Goal: Check status: Check status

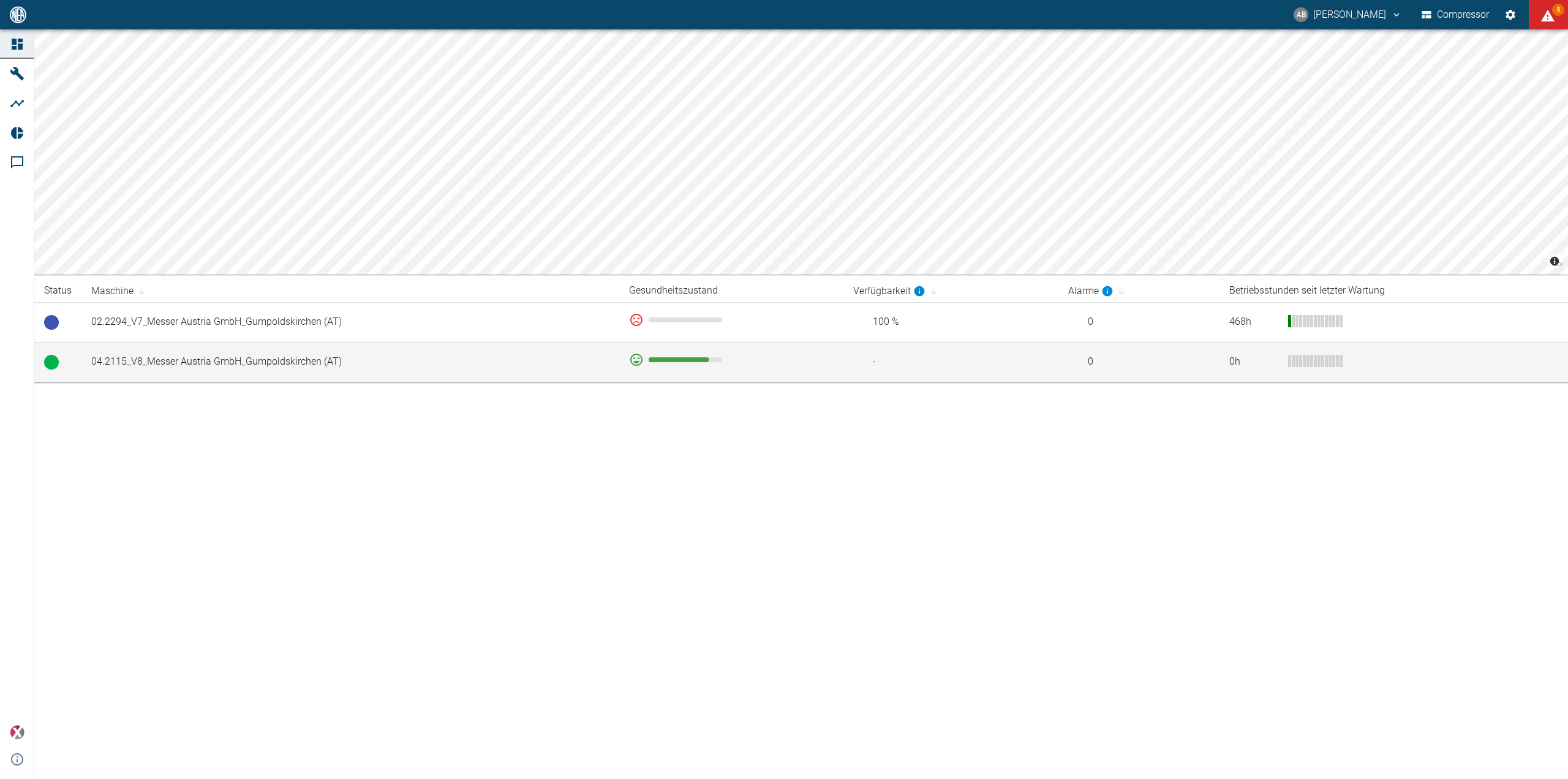
click at [484, 366] on td "04.2115_V8_Messer Austria GmbH_Gumpoldskirchen (AT)" at bounding box center [350, 361] width 538 height 40
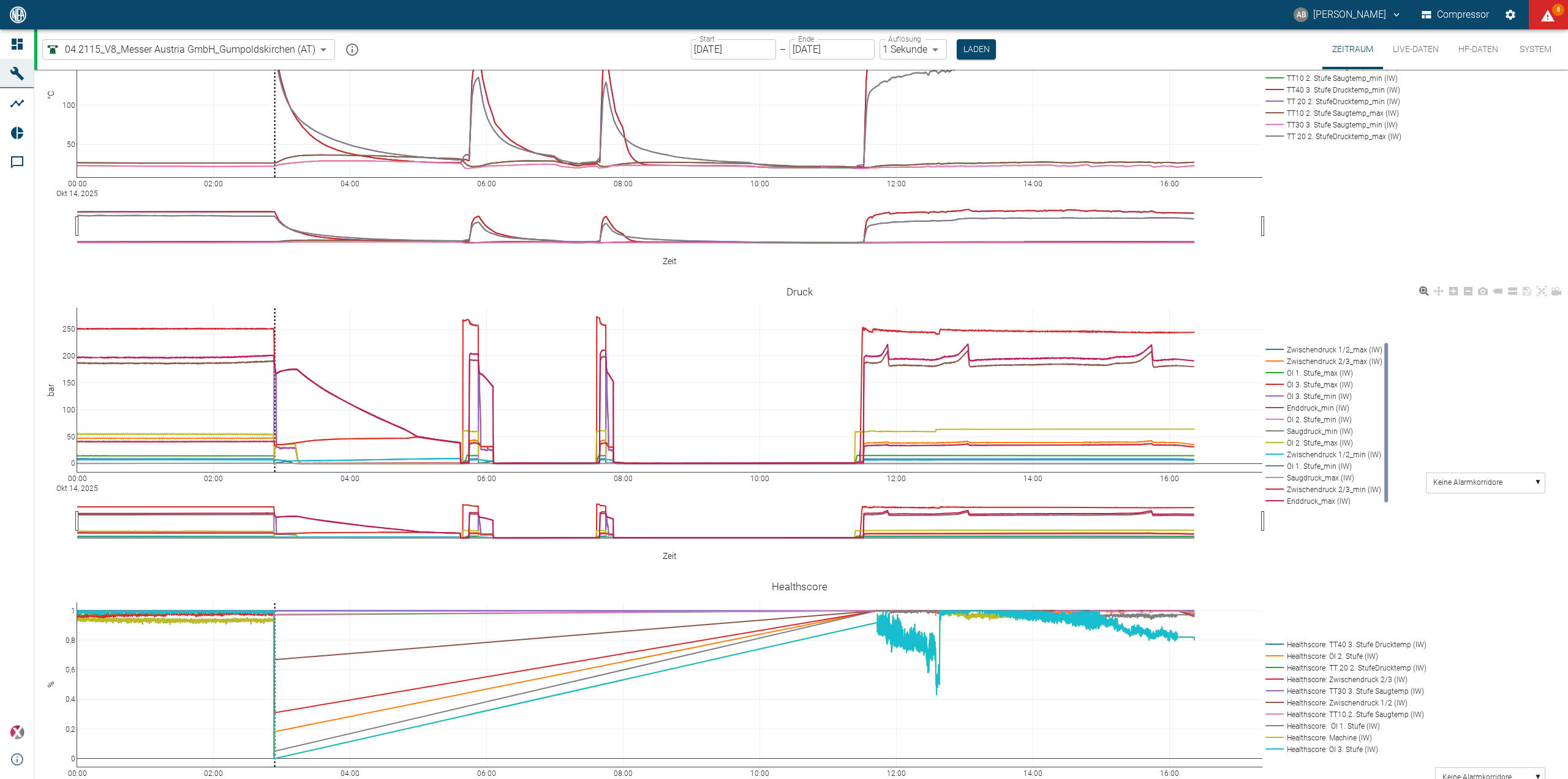
scroll to position [429, 0]
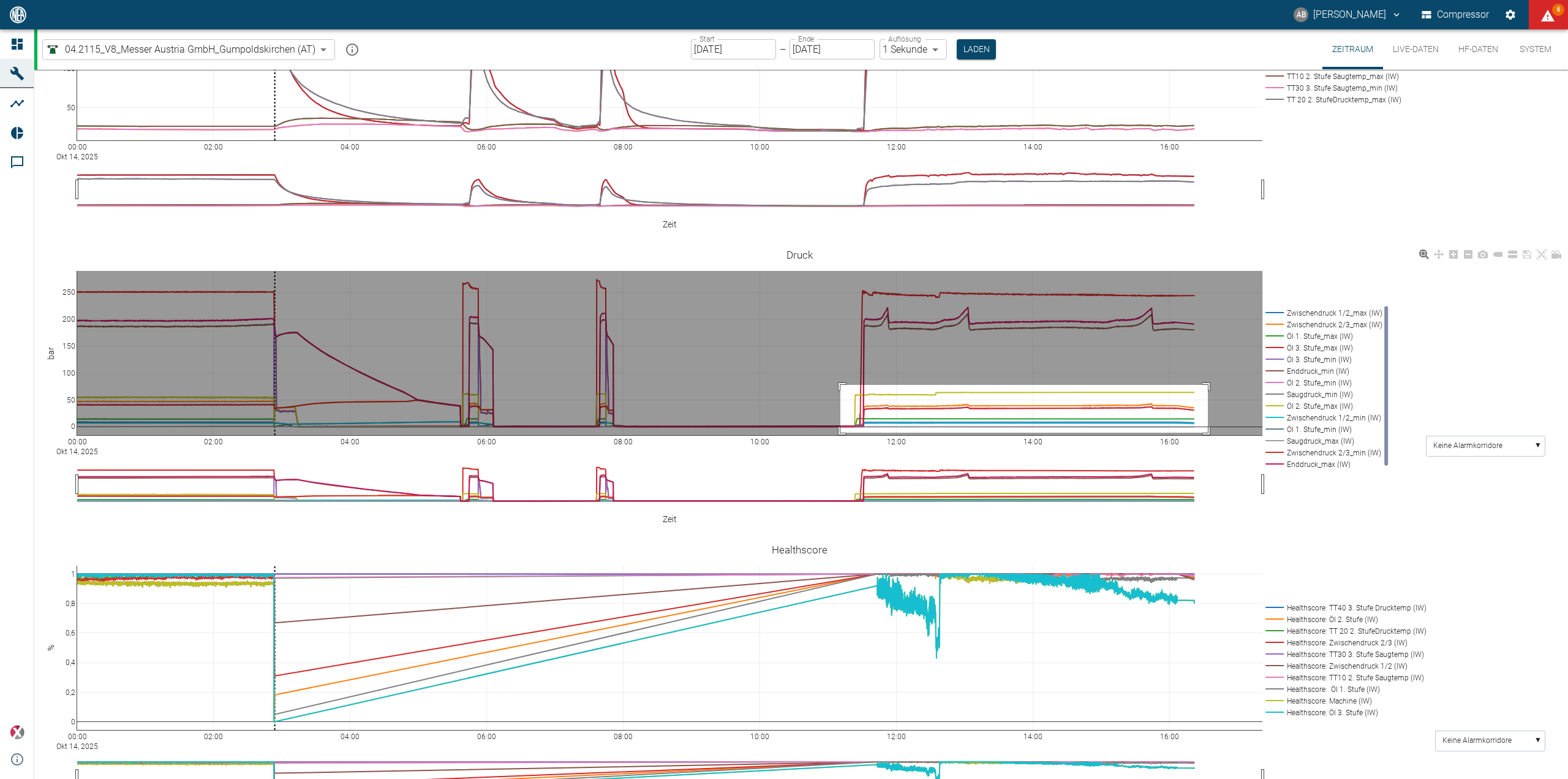
drag, startPoint x: 840, startPoint y: 365, endPoint x: 1206, endPoint y: 408, distance: 368.5
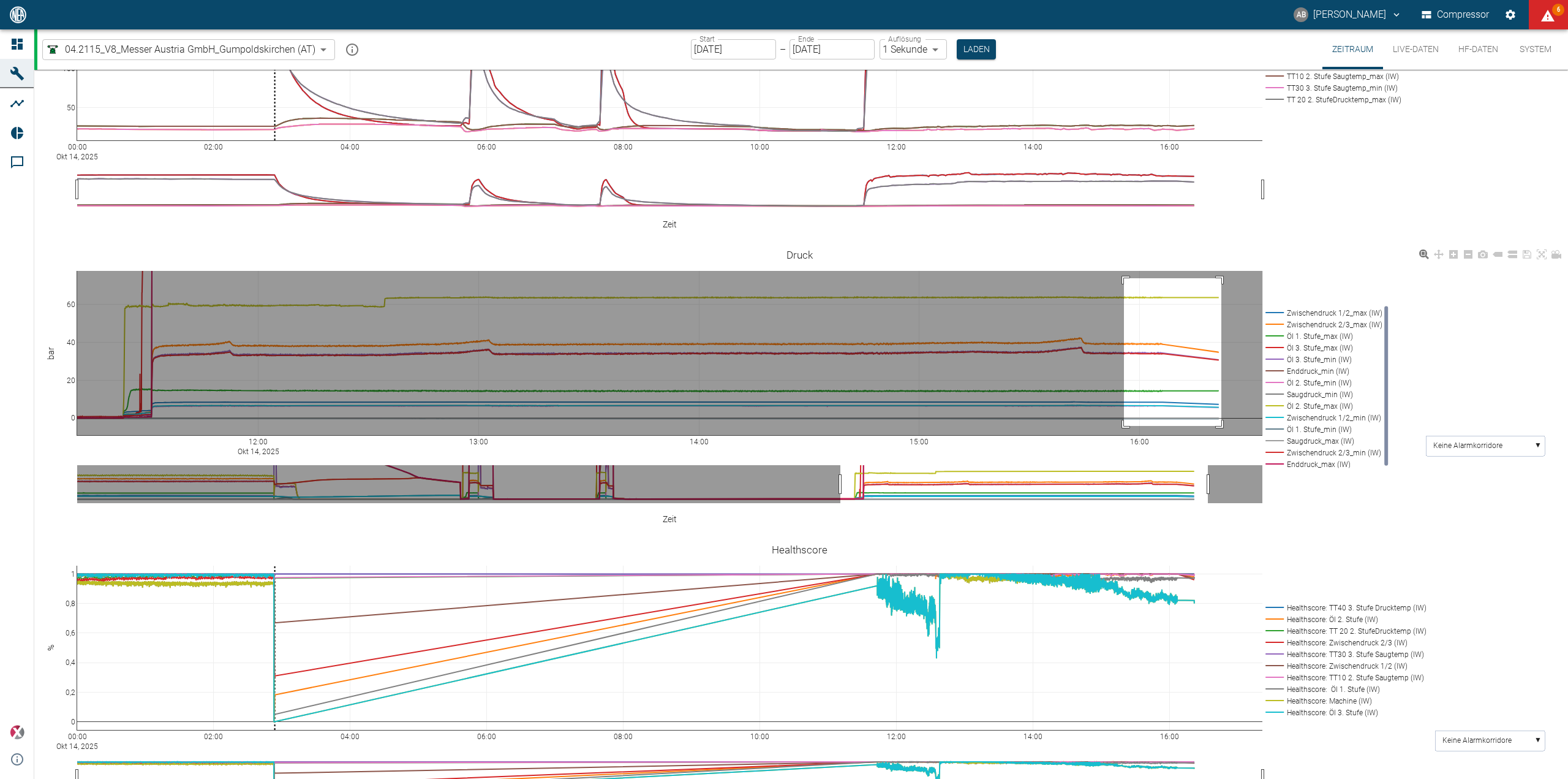
drag, startPoint x: 1124, startPoint y: 259, endPoint x: 1221, endPoint y: 406, distance: 176.1
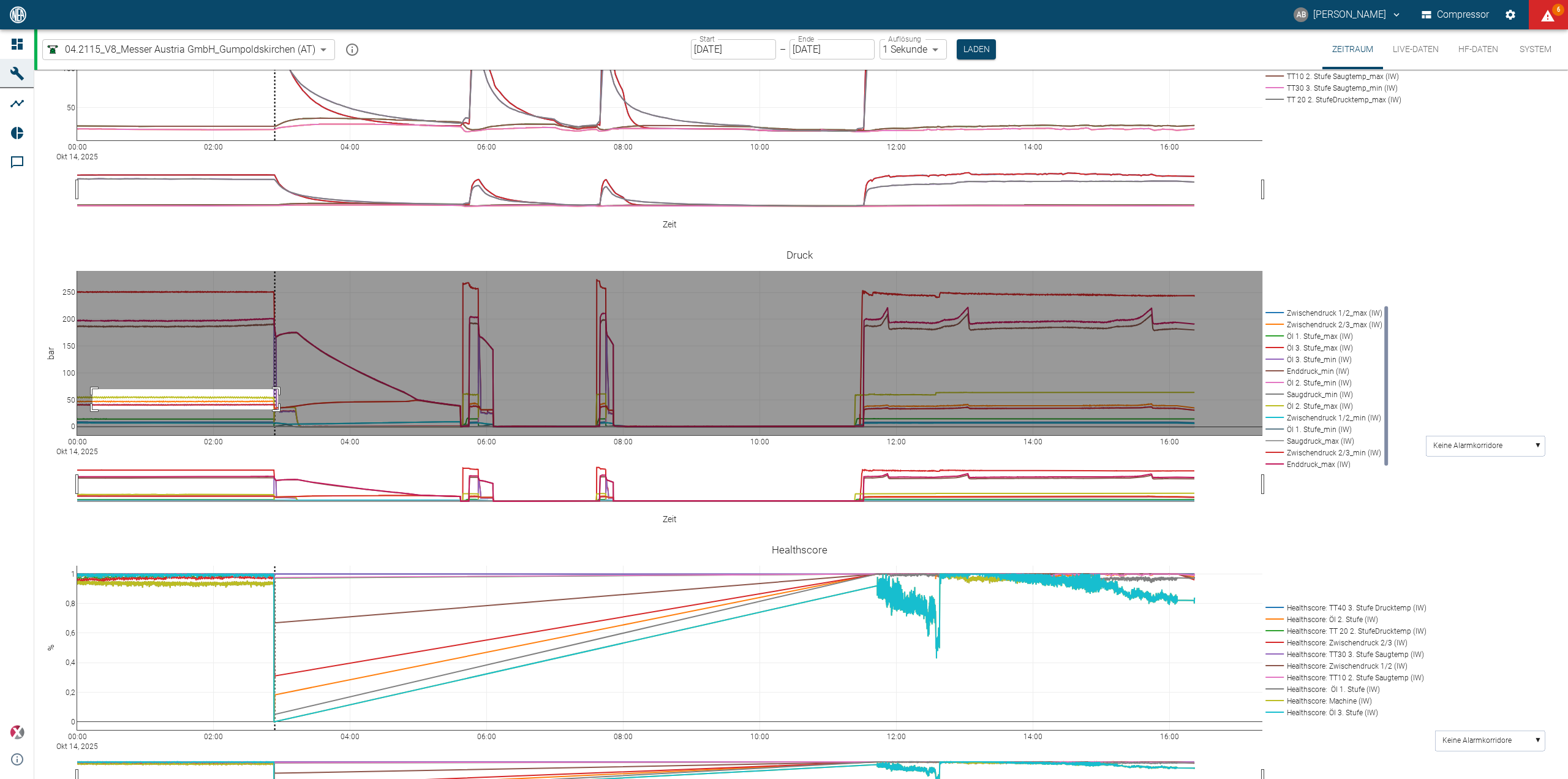
drag, startPoint x: 93, startPoint y: 369, endPoint x: 278, endPoint y: 390, distance: 186.2
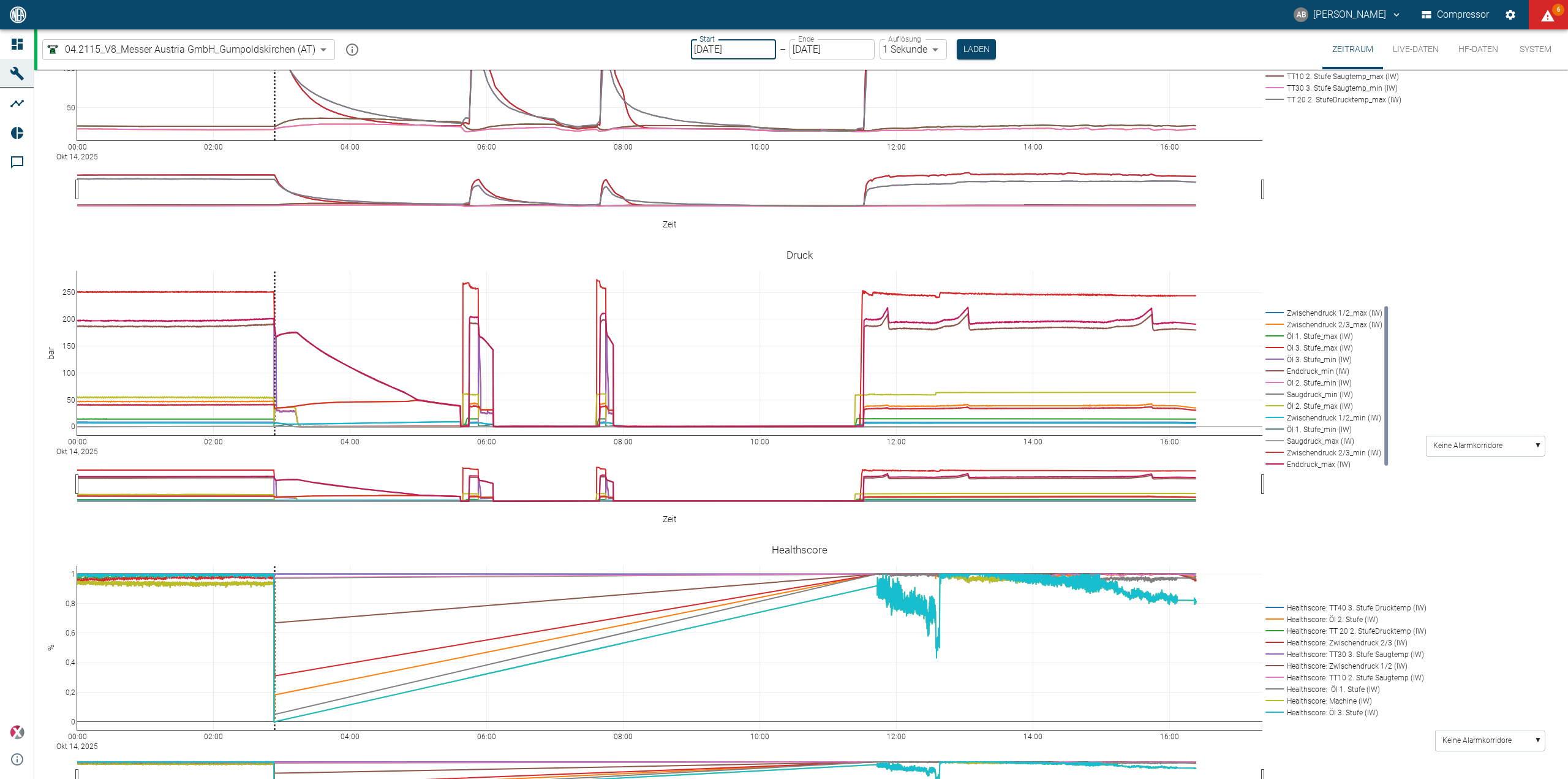
click at [717, 46] on input "14.10.2025" at bounding box center [733, 49] width 85 height 21
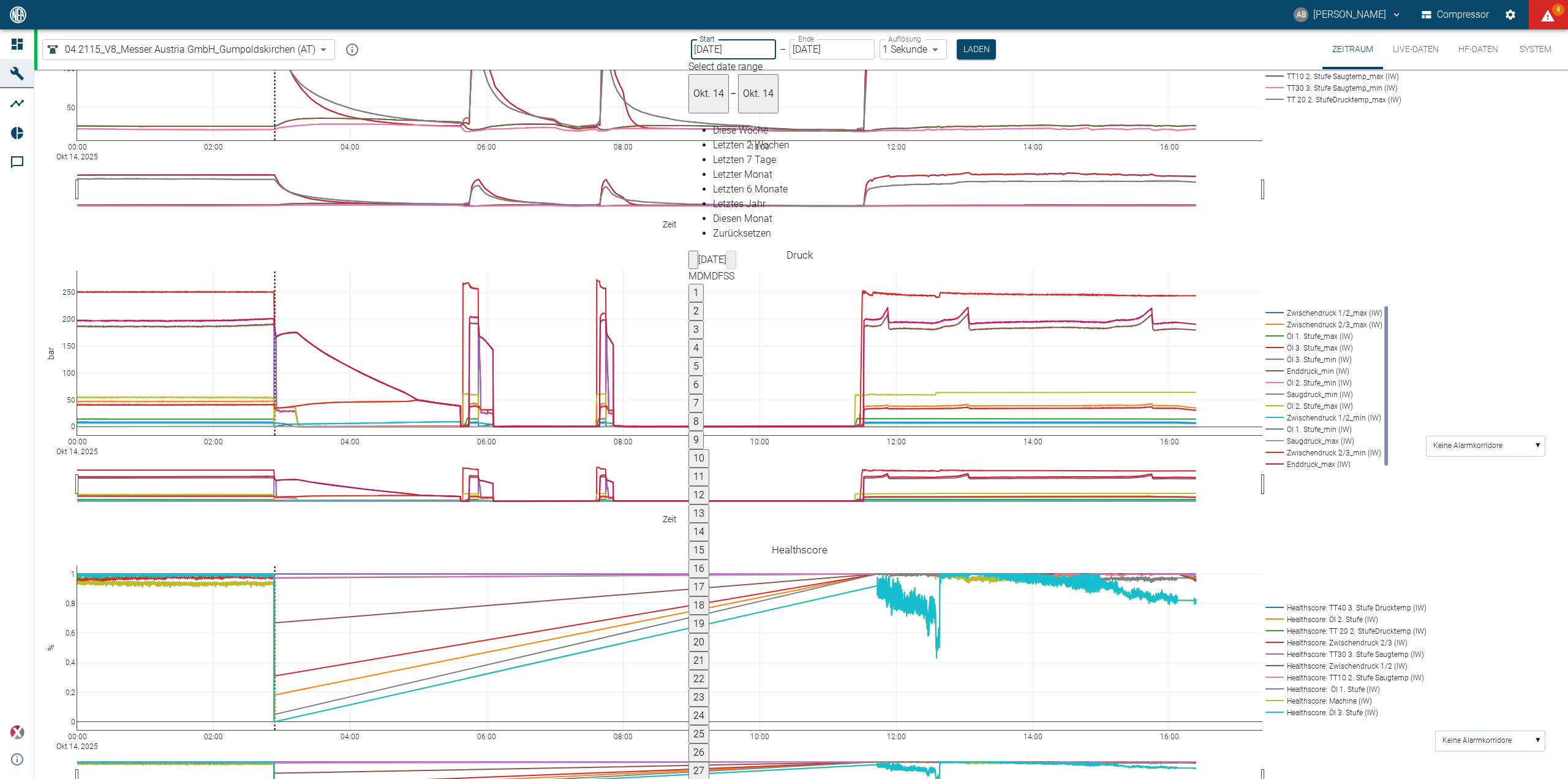
type input "13.10.2025"
type input "2min"
type input "13.10.2025"
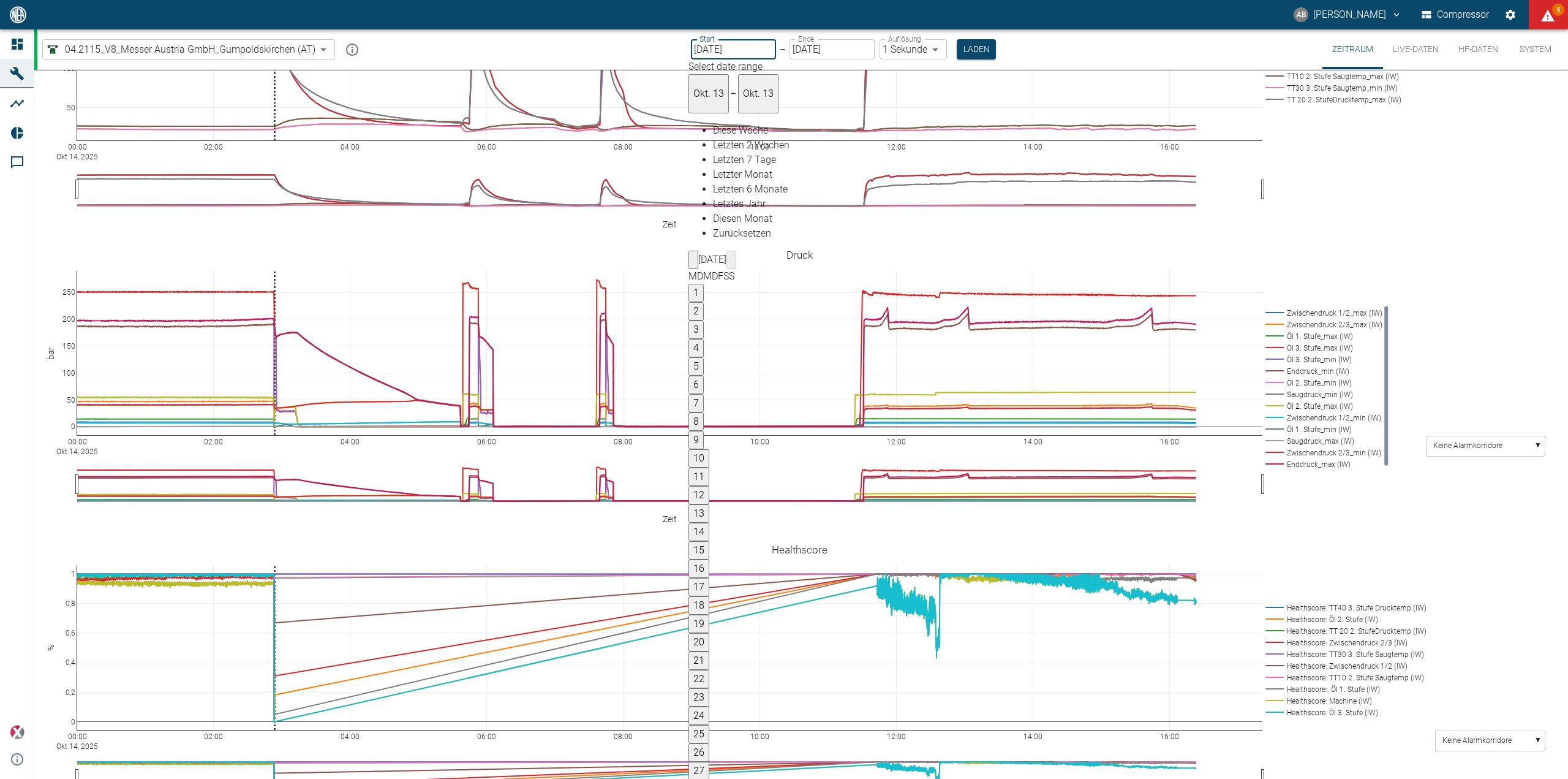
type input "1sec"
click at [798, 47] on input "13.10.2025" at bounding box center [831, 49] width 85 height 21
type input "14.10.2025"
type input "2min"
type input "14.10.2025"
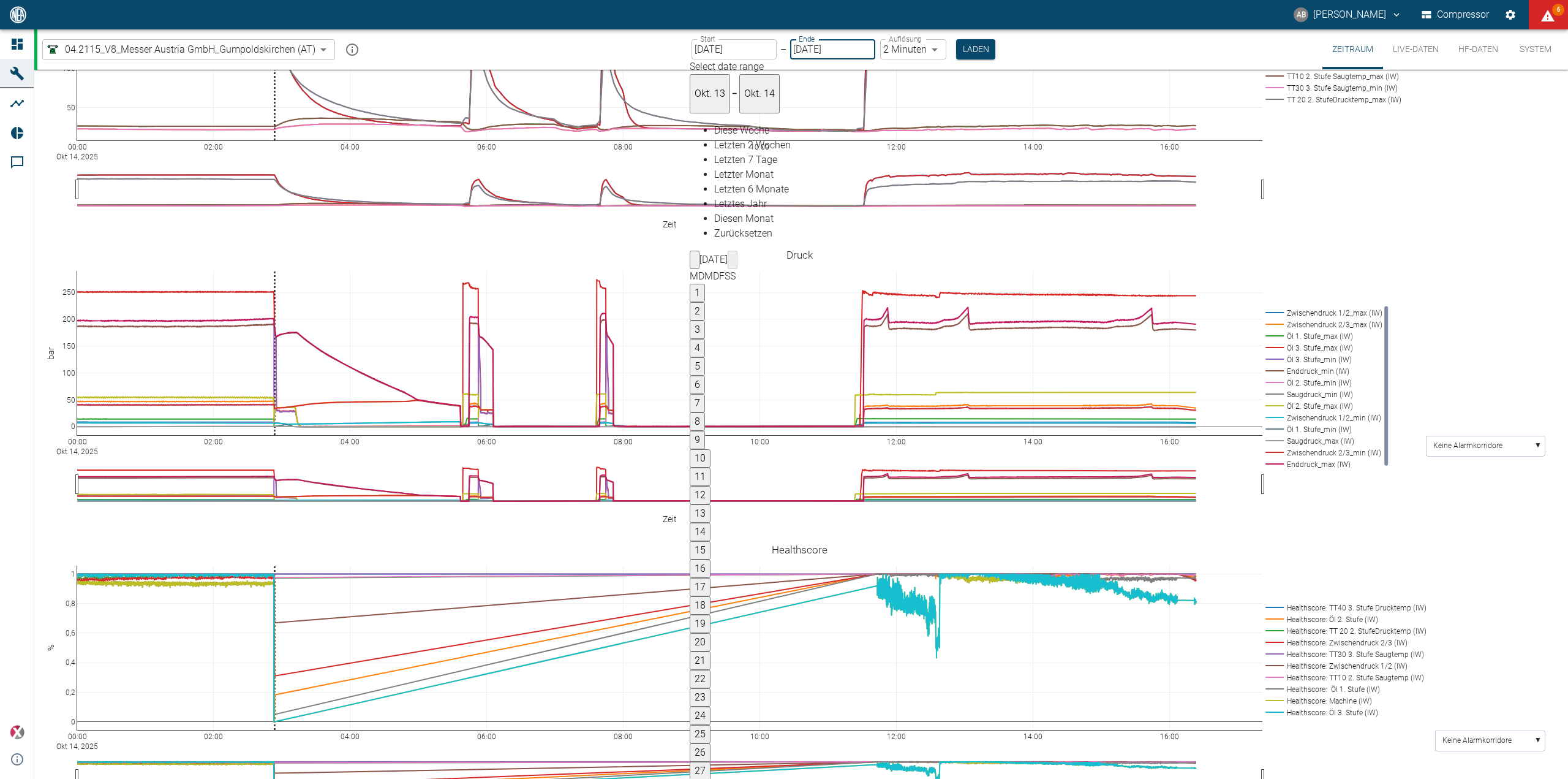
click at [926, 48] on body "AB Andreas Brandstetter Compressor 6 Dashboard Maschinen Analysen Reports Komme…" at bounding box center [784, 389] width 1568 height 779
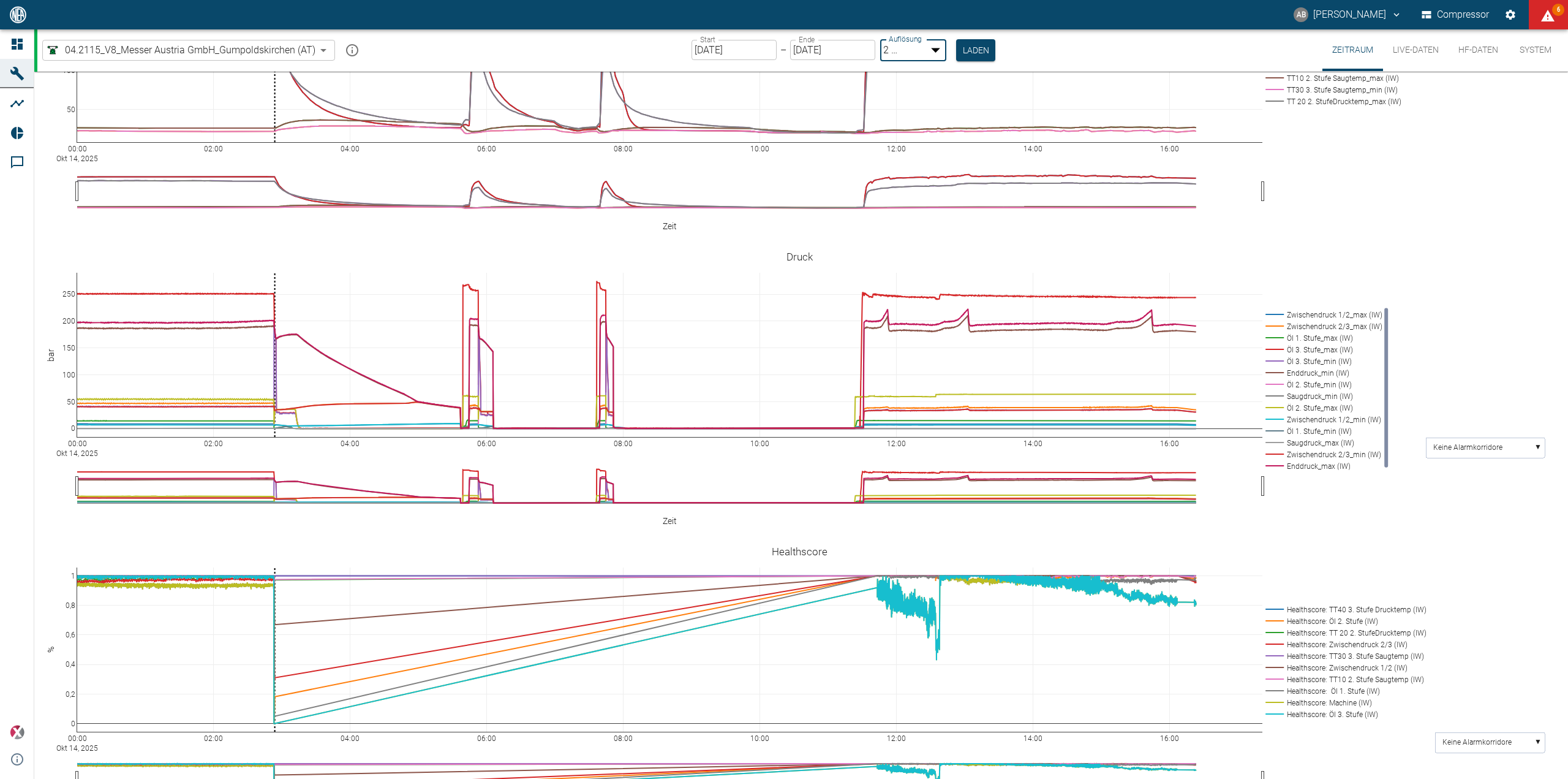
type input "1sec"
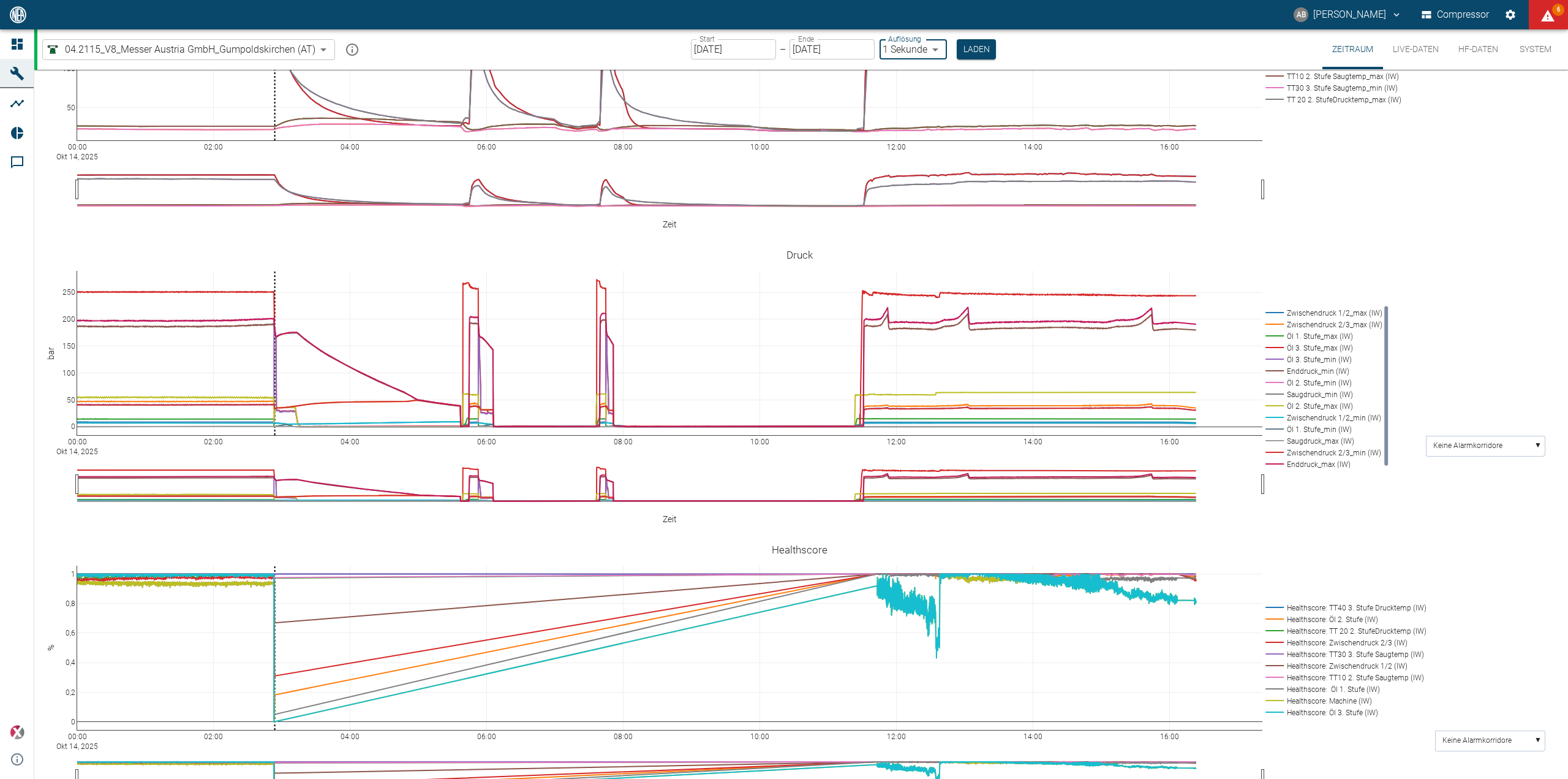
click at [965, 41] on button "Laden" at bounding box center [977, 49] width 39 height 21
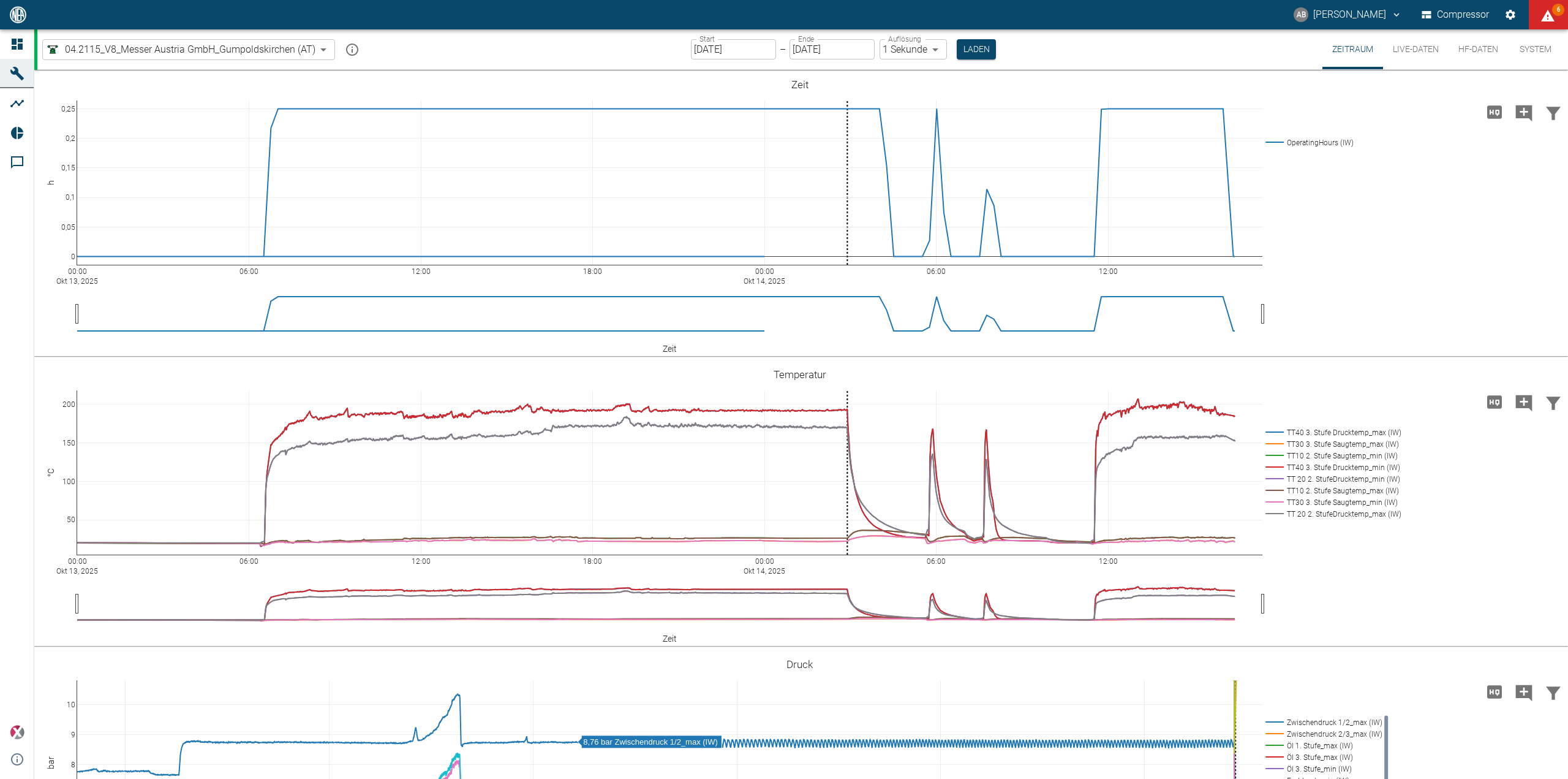
scroll to position [452, 0]
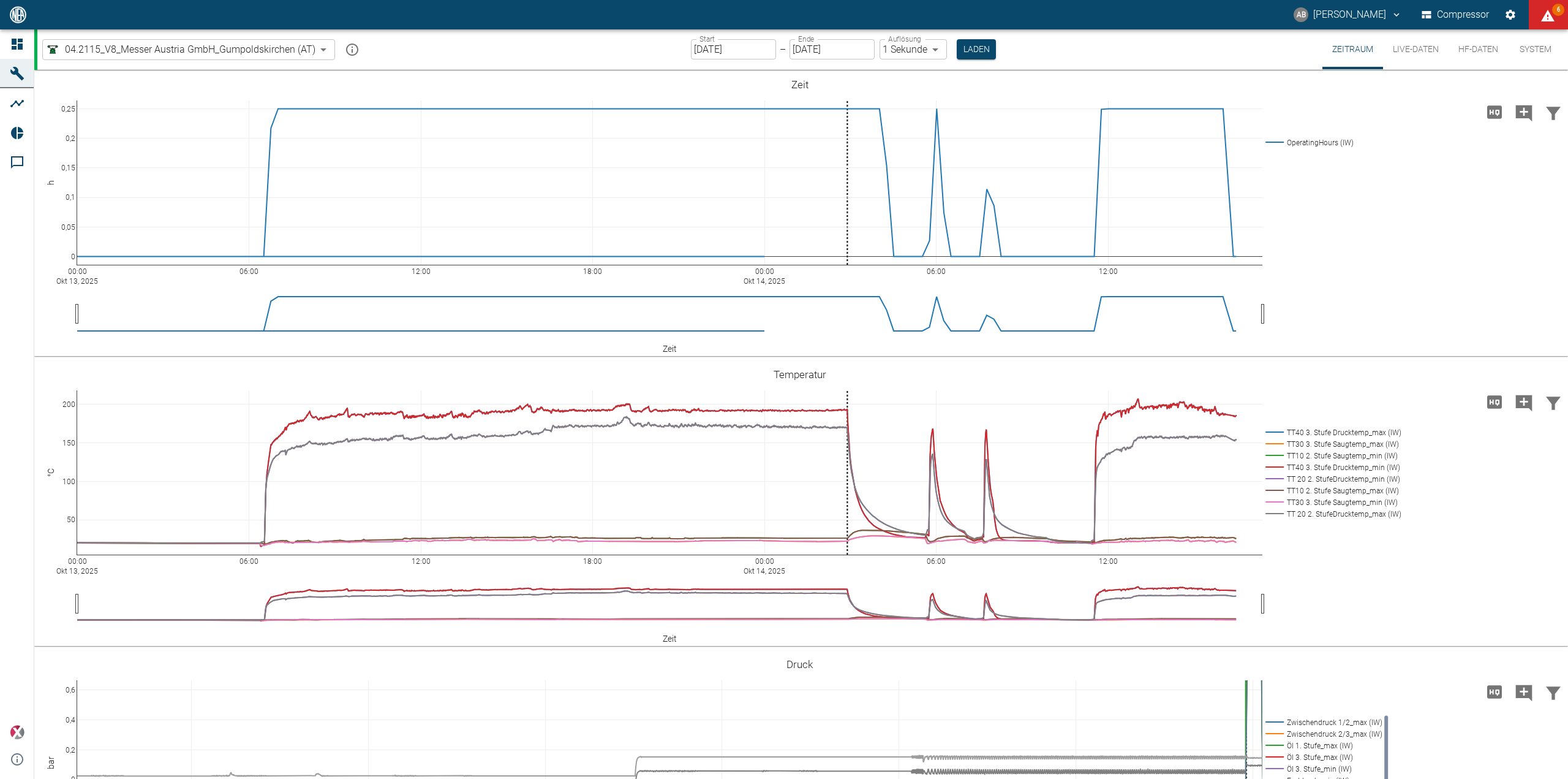
scroll to position [452, 0]
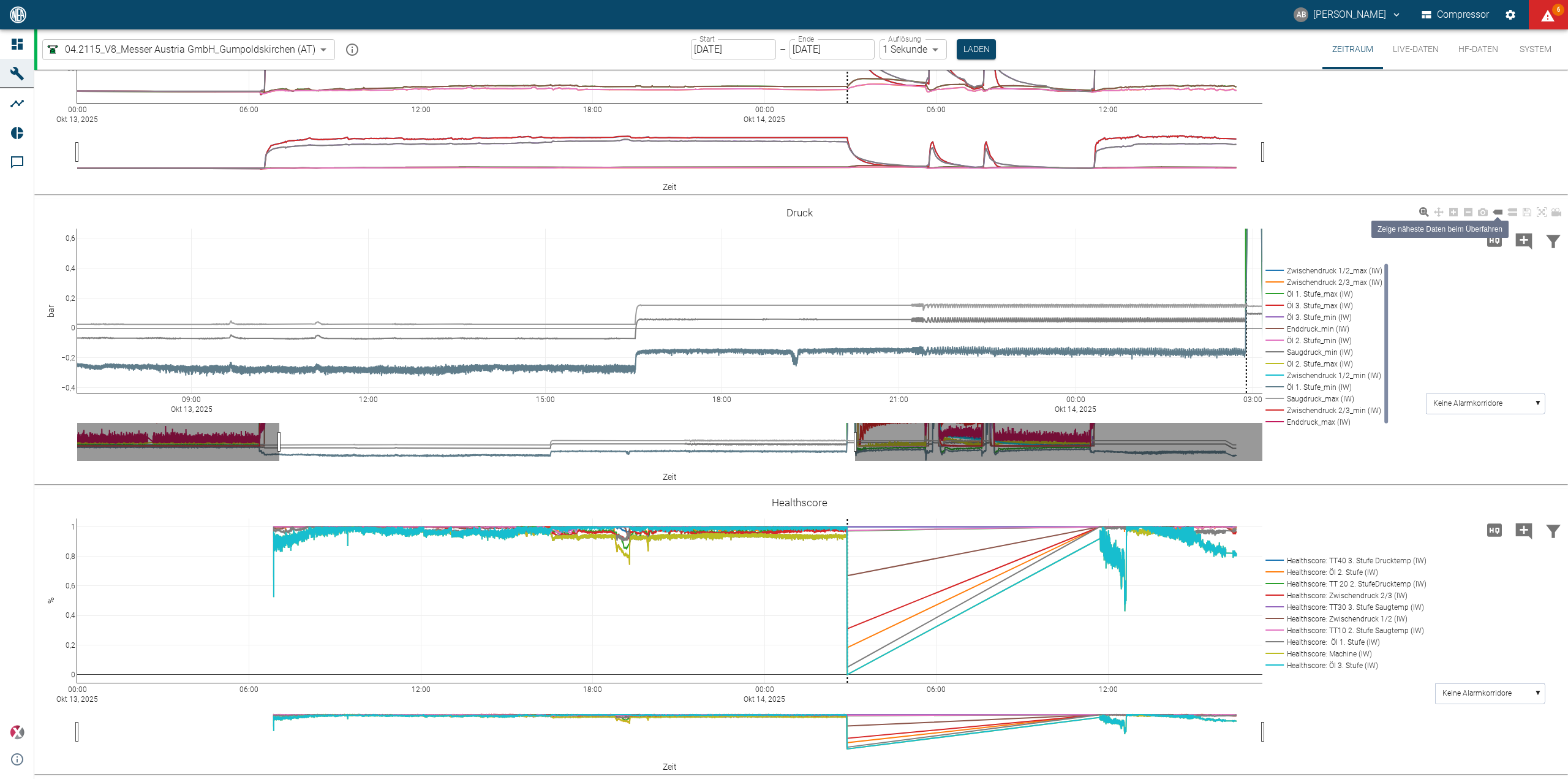
click at [1501, 212] on icon at bounding box center [1498, 211] width 10 height 4
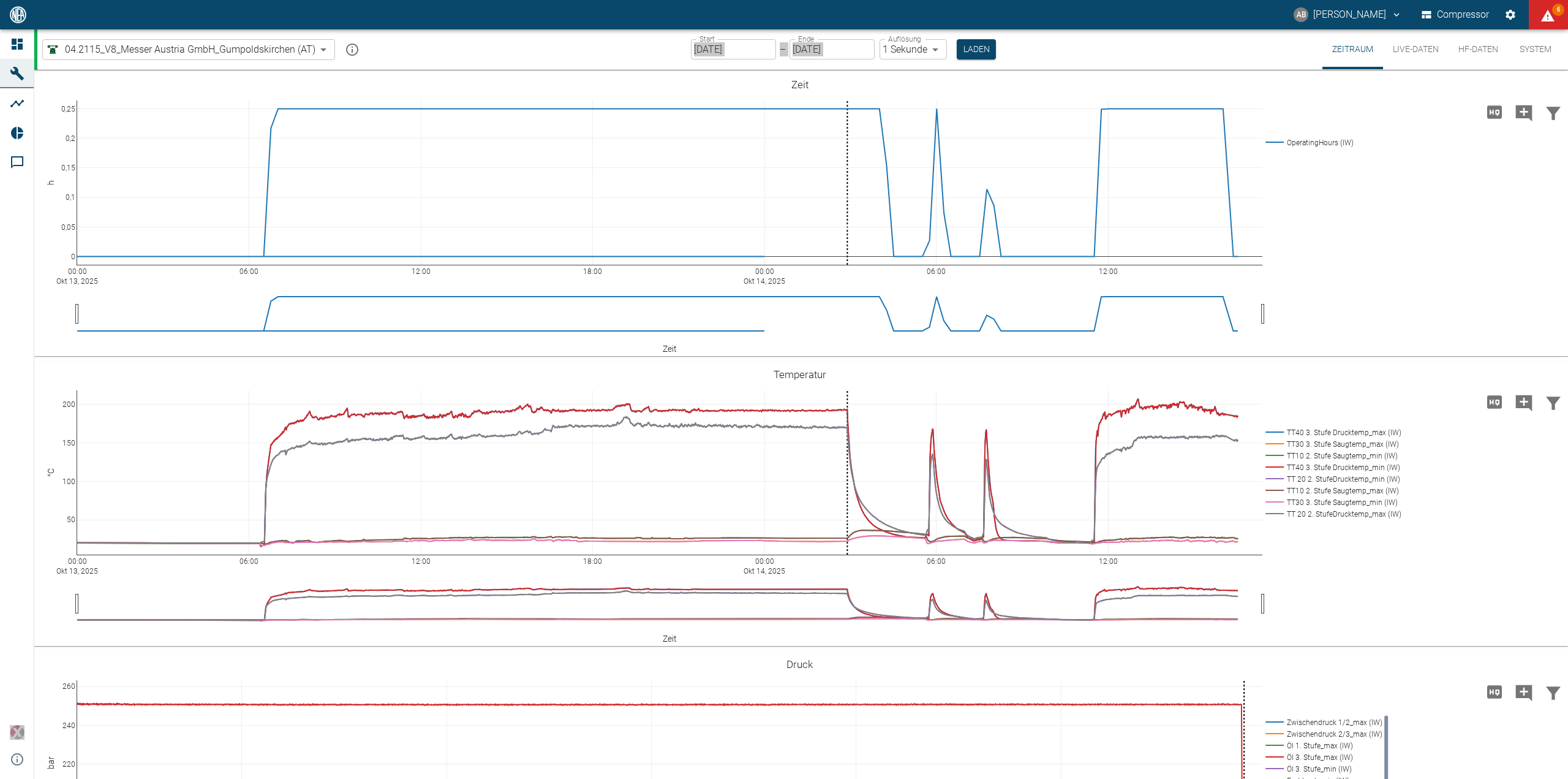
scroll to position [452, 0]
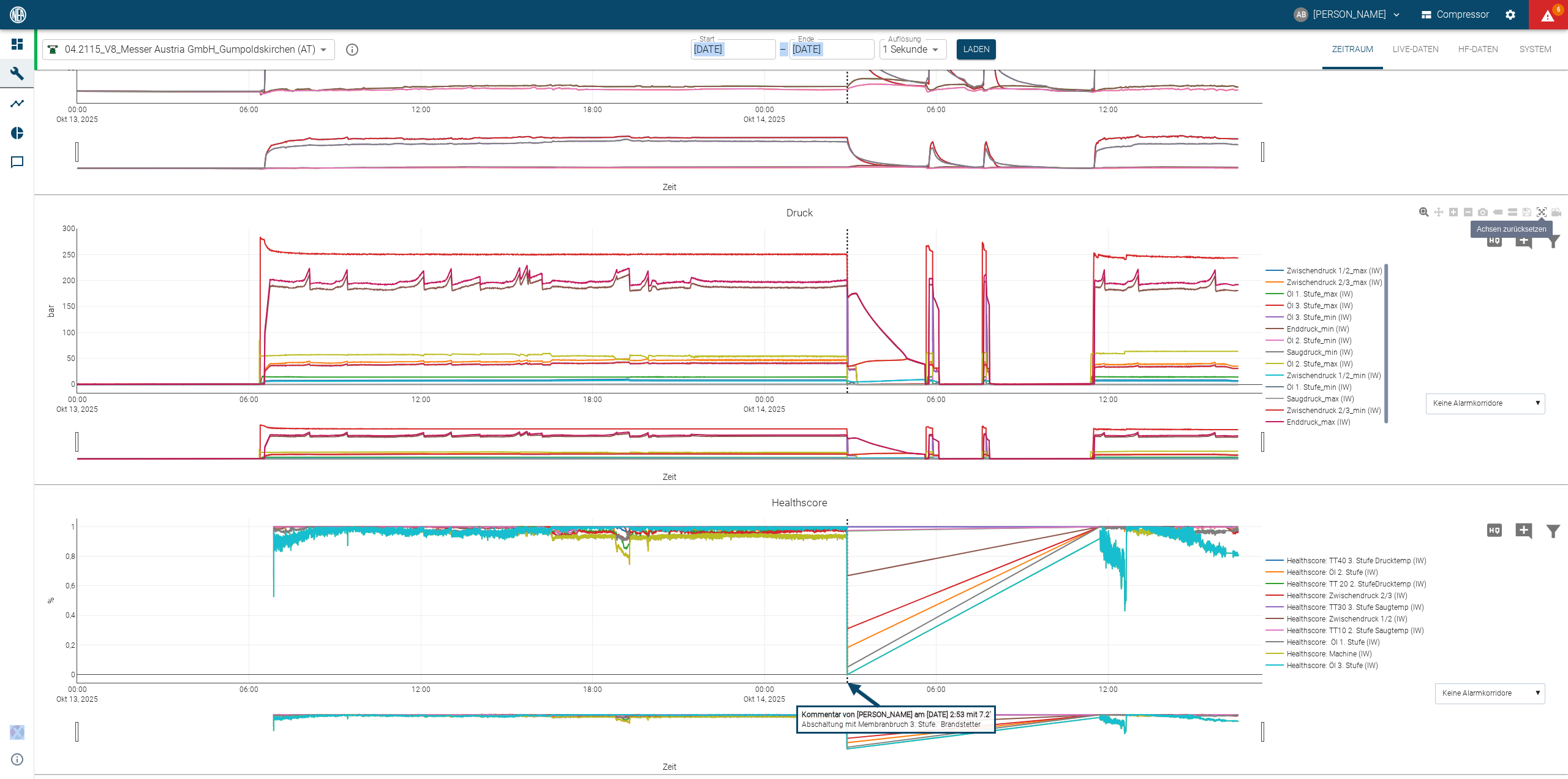
click at [1539, 214] on icon at bounding box center [1541, 211] width 10 height 10
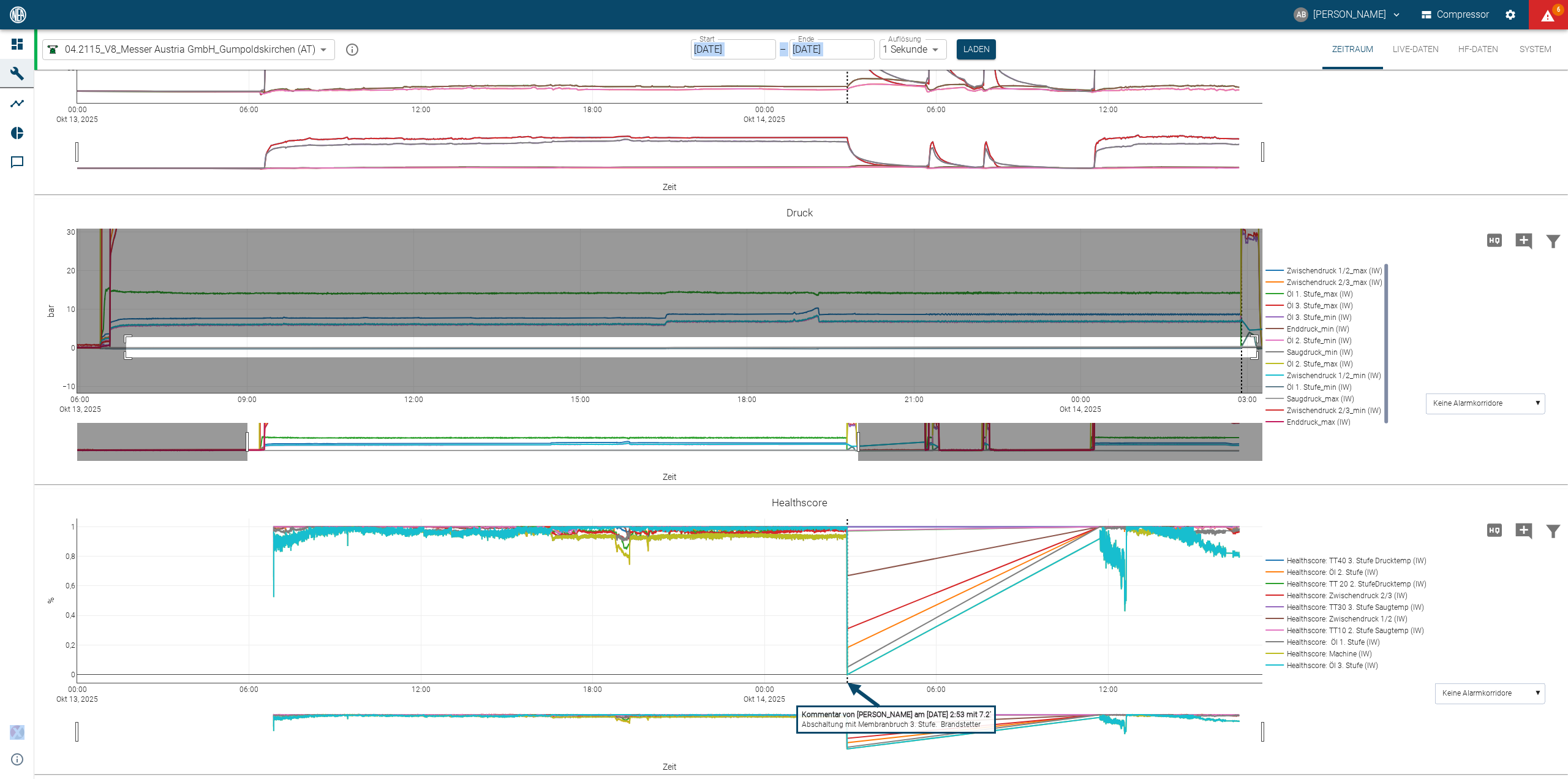
drag, startPoint x: 126, startPoint y: 337, endPoint x: 1257, endPoint y: 357, distance: 1131.2
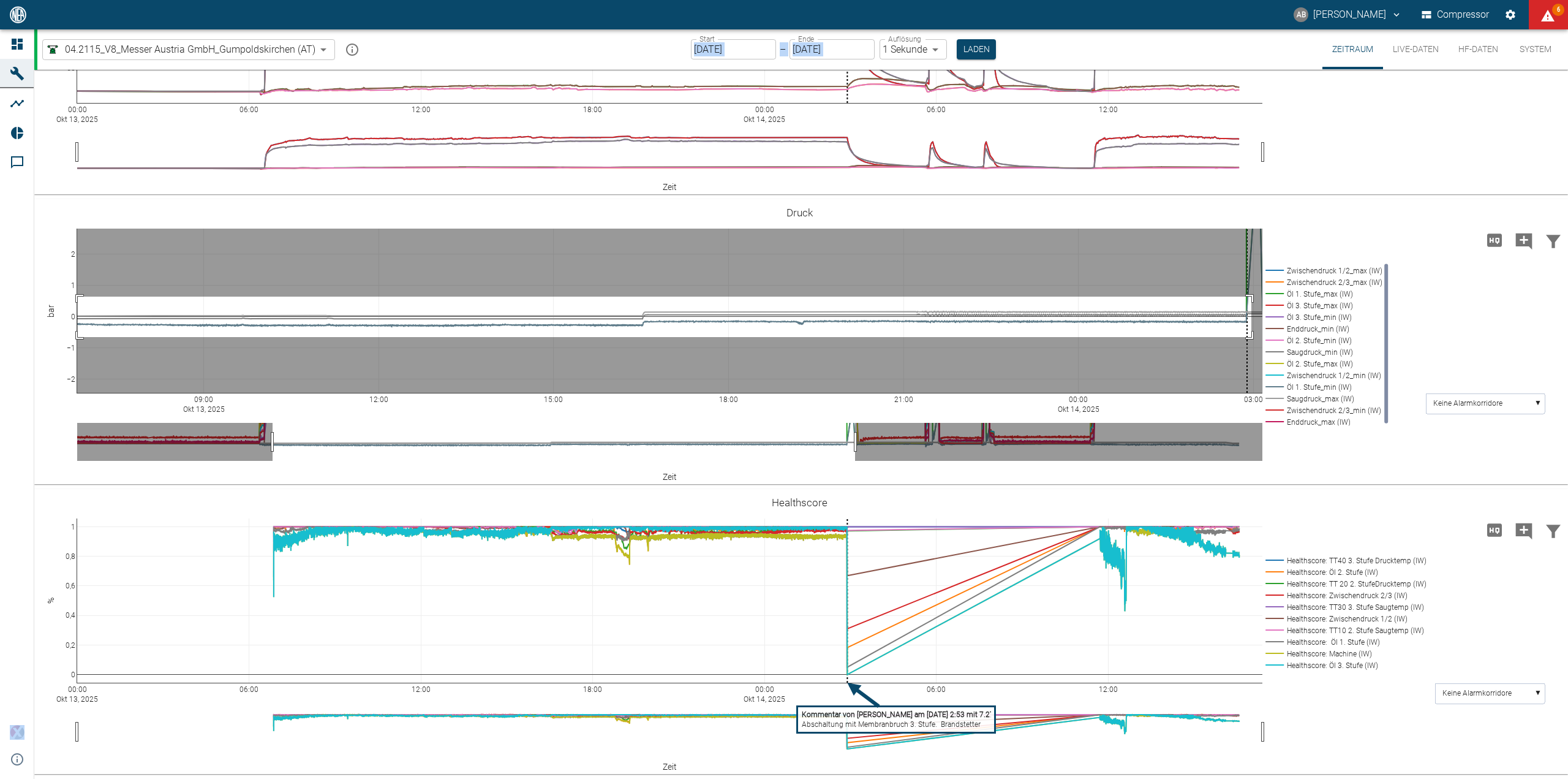
drag, startPoint x: 78, startPoint y: 296, endPoint x: 1251, endPoint y: 337, distance: 1173.7
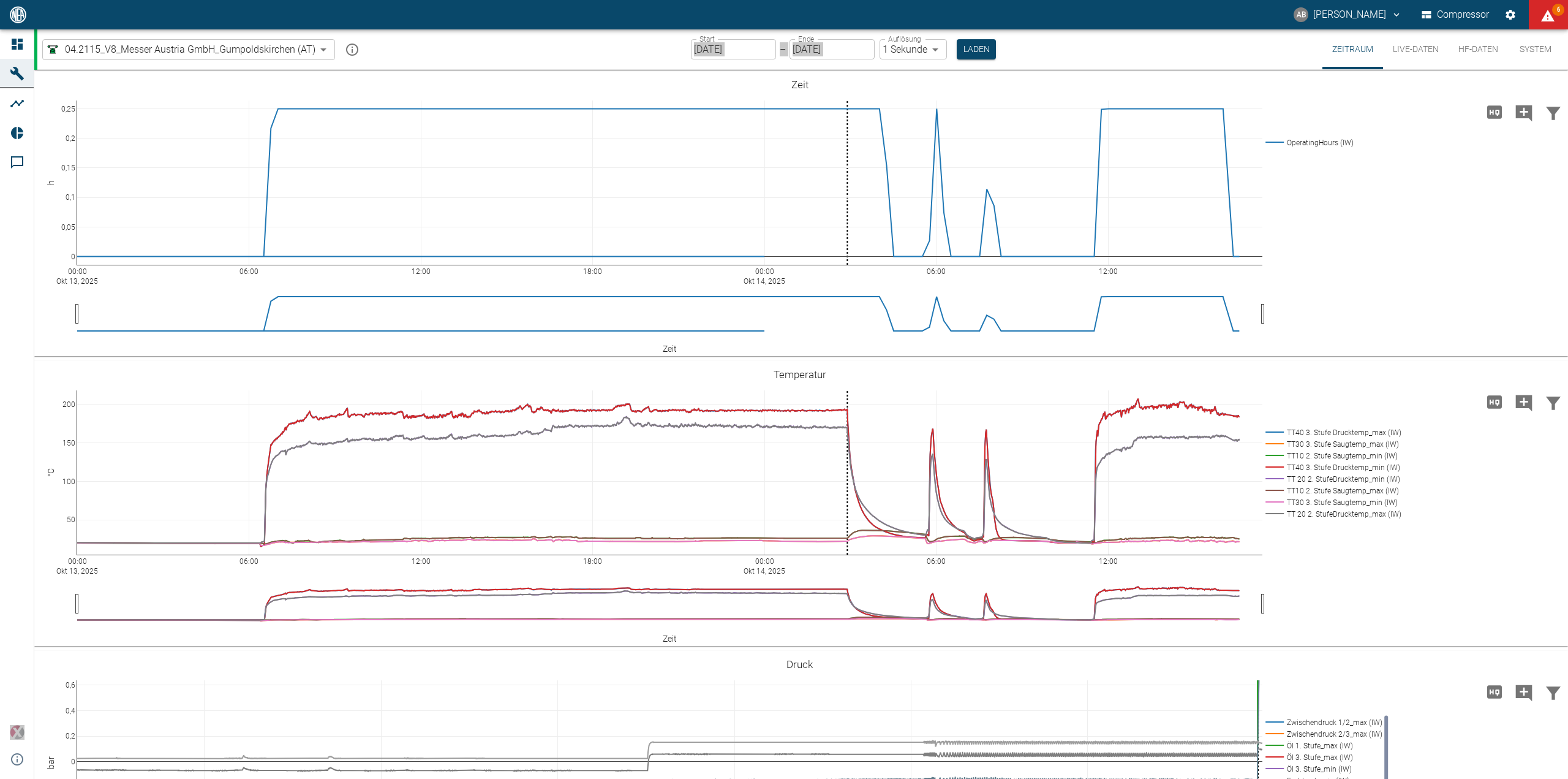
scroll to position [452, 0]
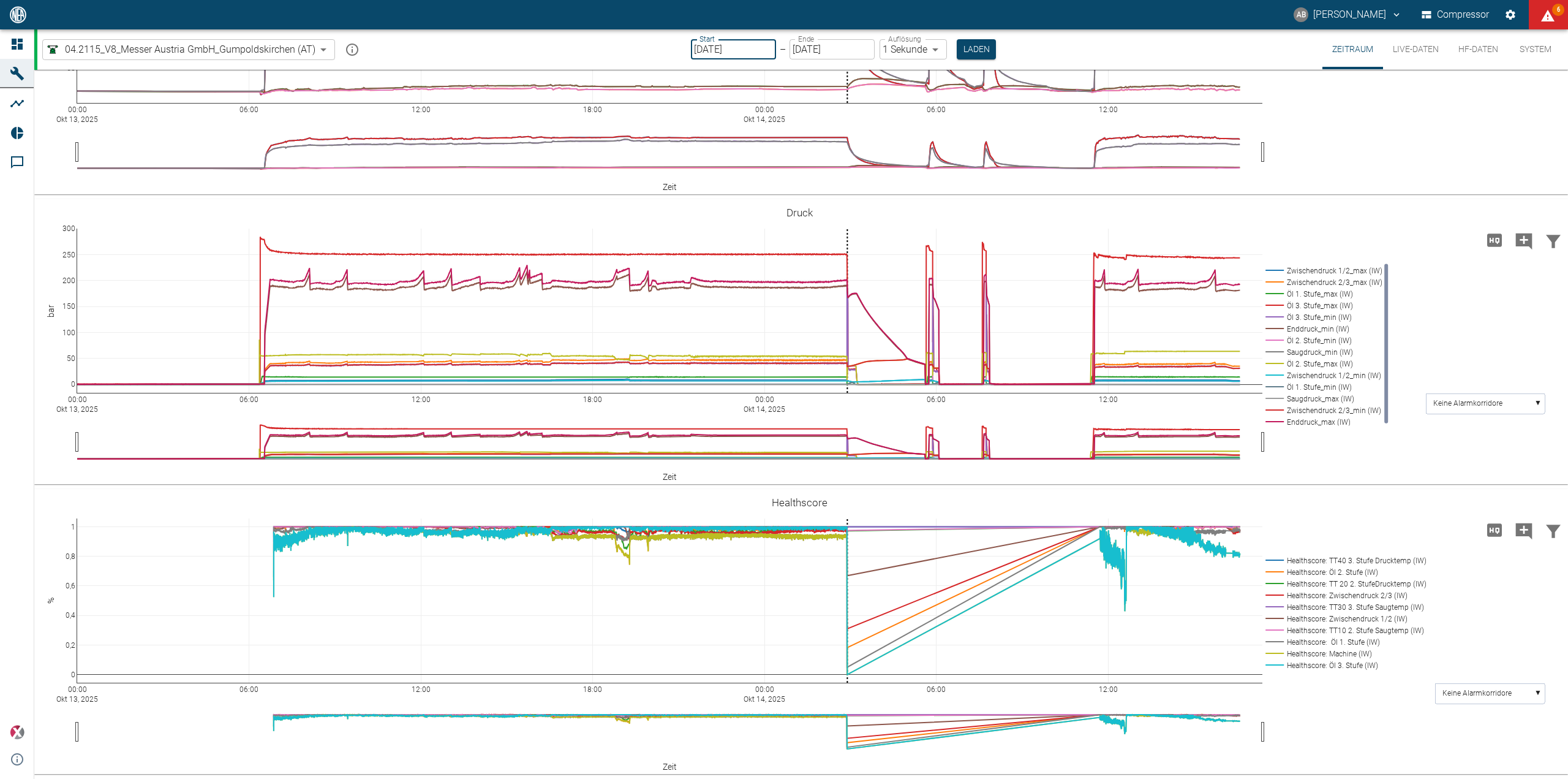
click at [760, 46] on input "13.10.2025" at bounding box center [733, 49] width 85 height 21
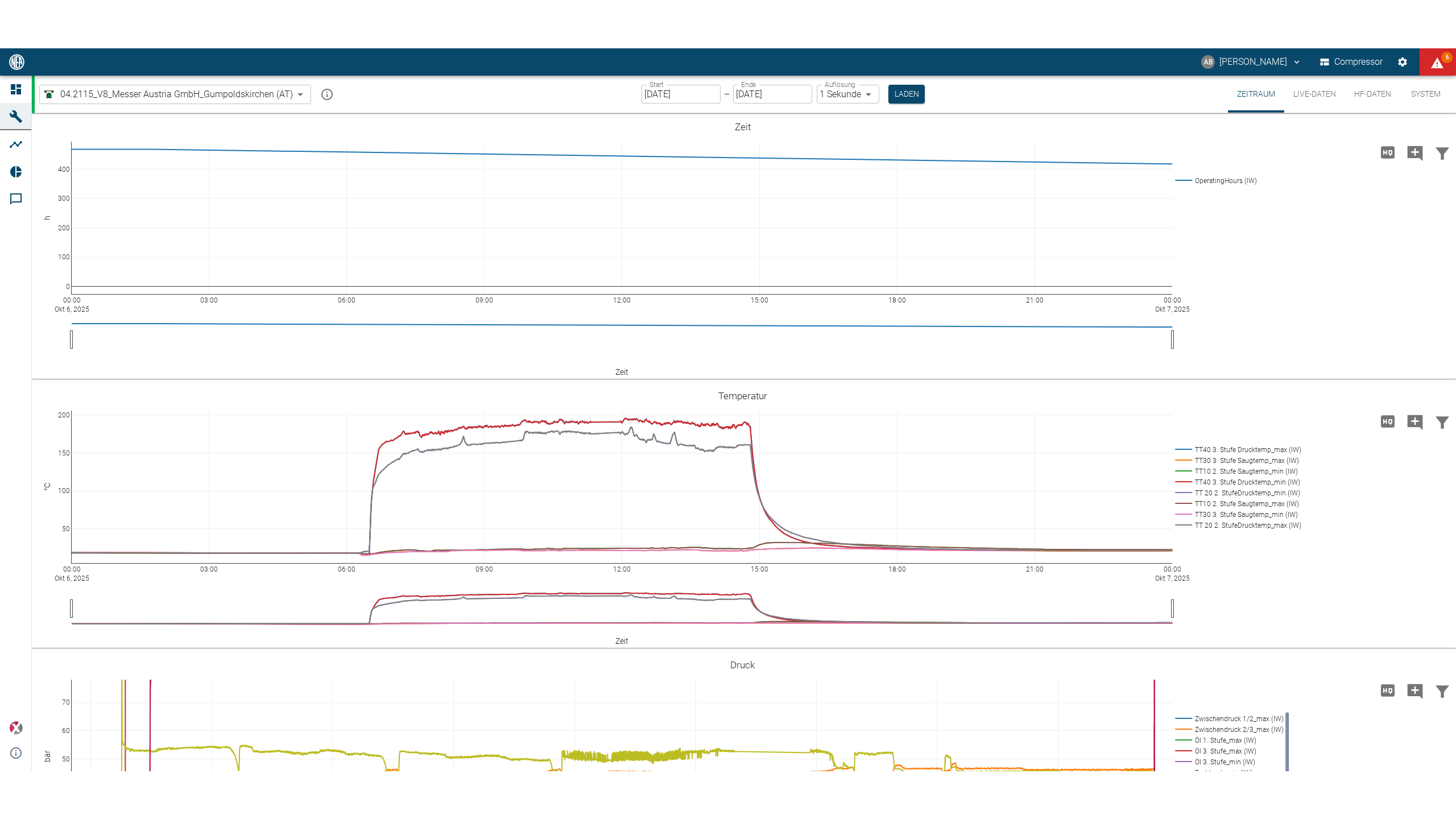
scroll to position [341, 0]
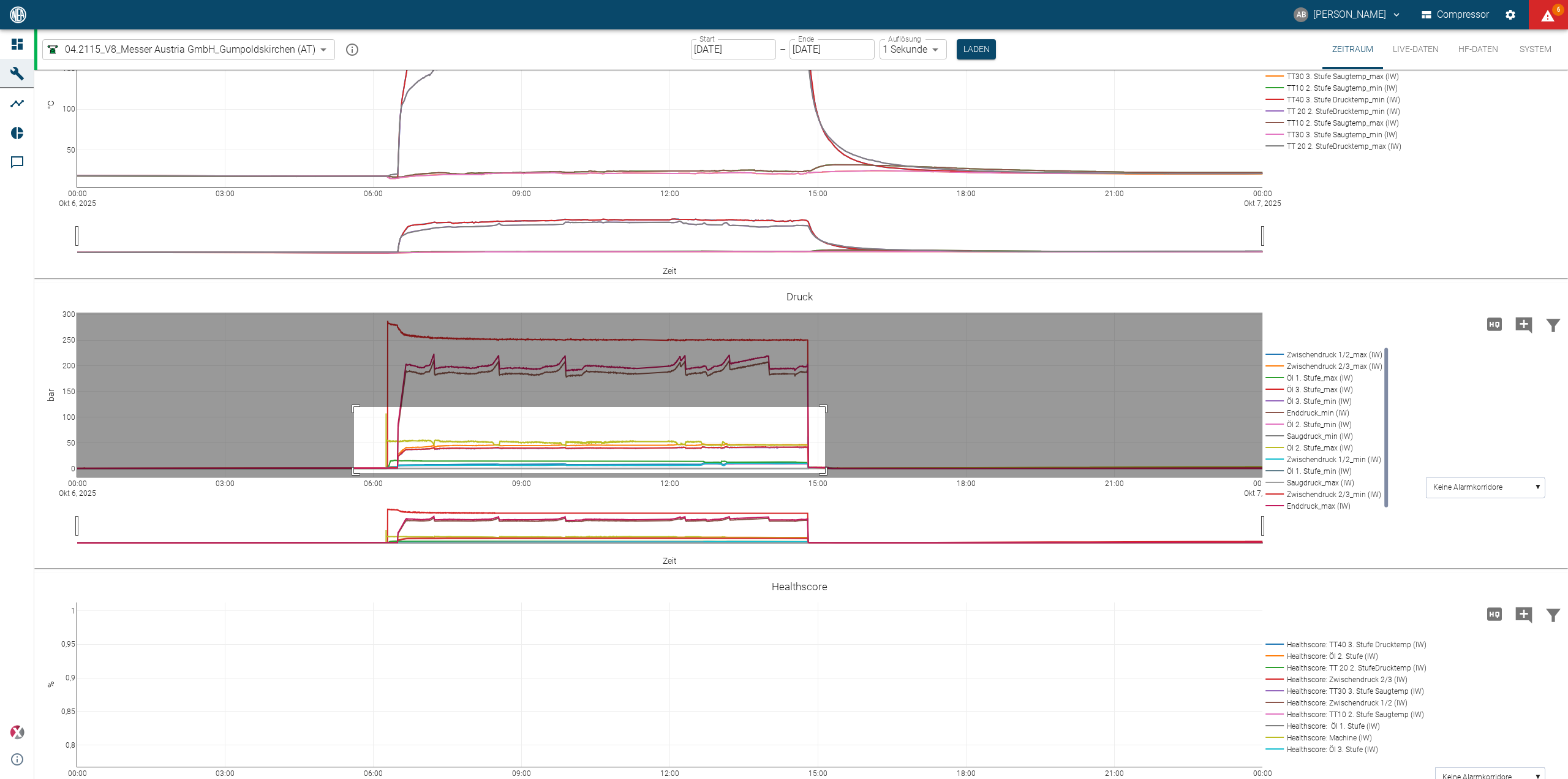
drag, startPoint x: 354, startPoint y: 407, endPoint x: 825, endPoint y: 473, distance: 475.6
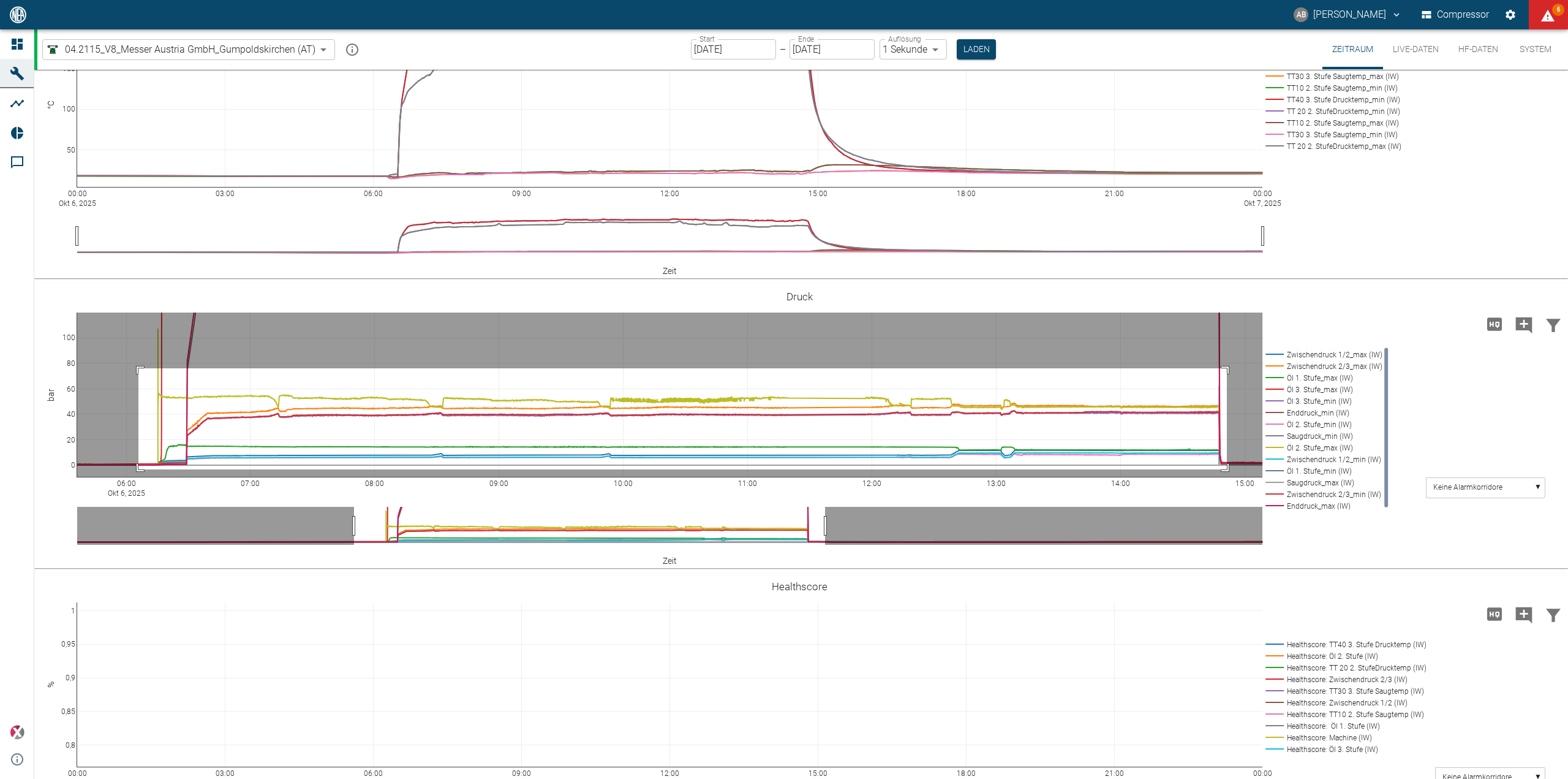
drag, startPoint x: 138, startPoint y: 369, endPoint x: 1227, endPoint y: 470, distance: 1093.7
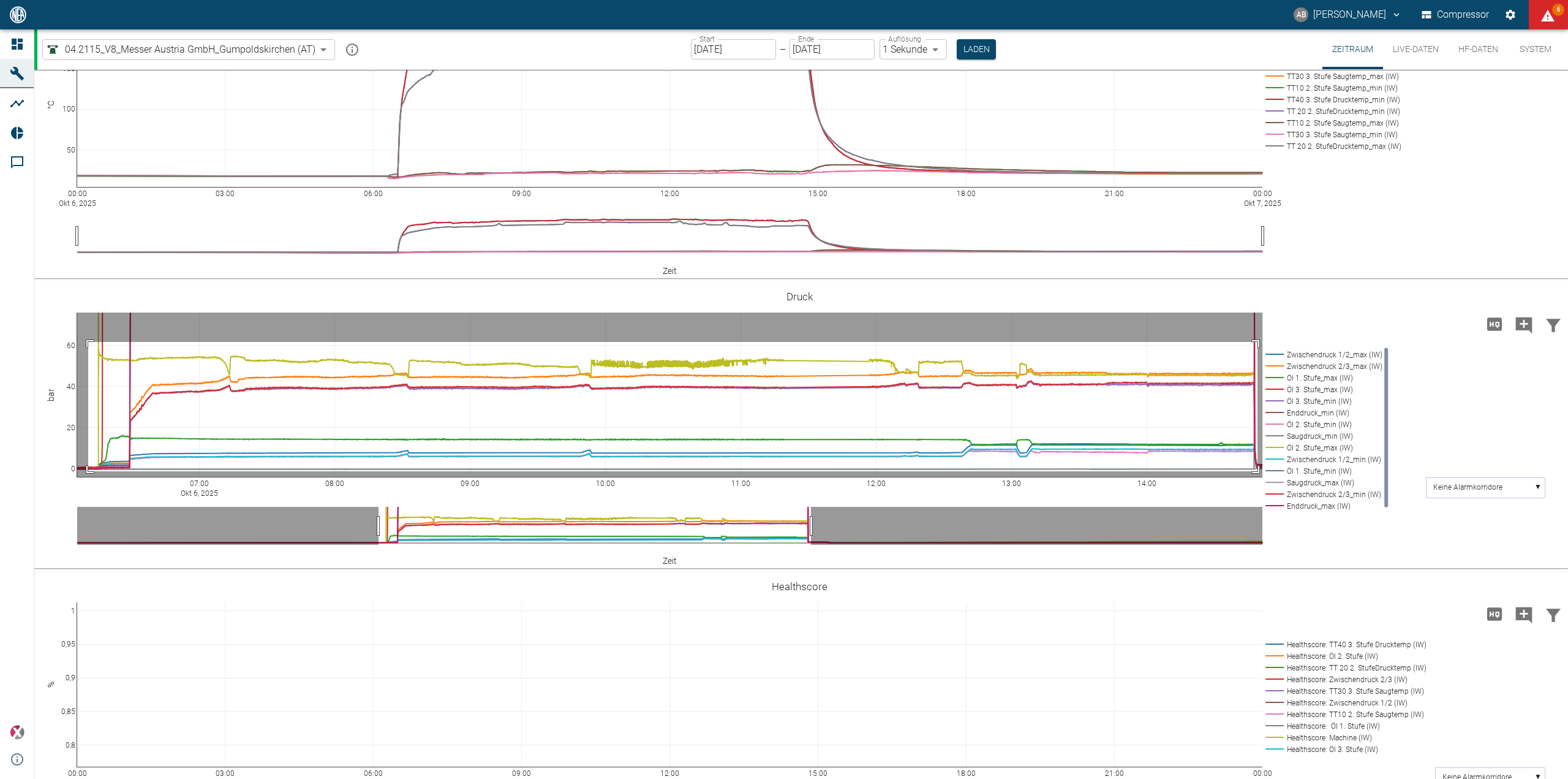
drag, startPoint x: 88, startPoint y: 342, endPoint x: 1258, endPoint y: 471, distance: 1177.1
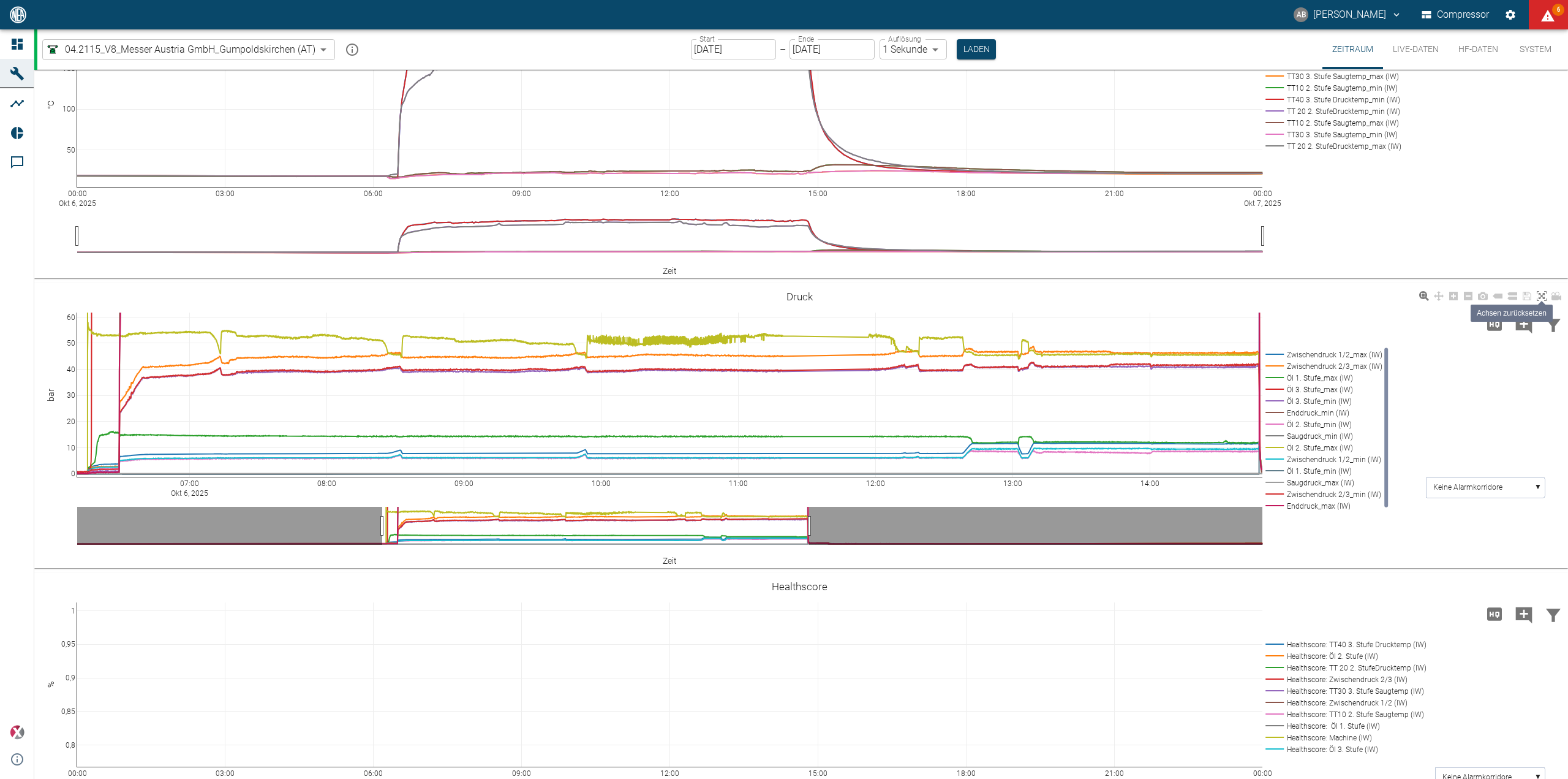
click at [1541, 295] on icon at bounding box center [1541, 295] width 10 height 10
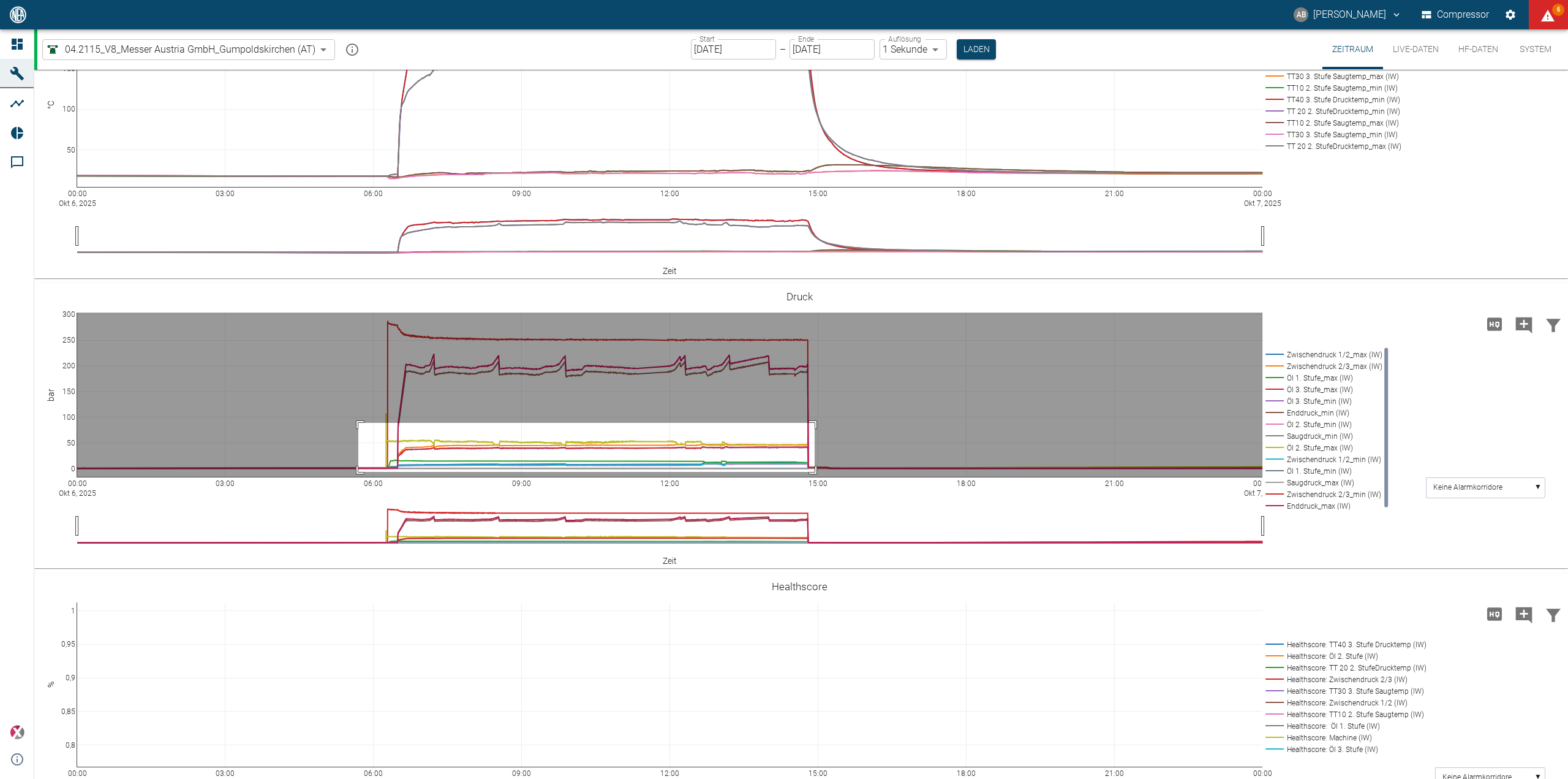
drag, startPoint x: 359, startPoint y: 423, endPoint x: 814, endPoint y: 470, distance: 457.4
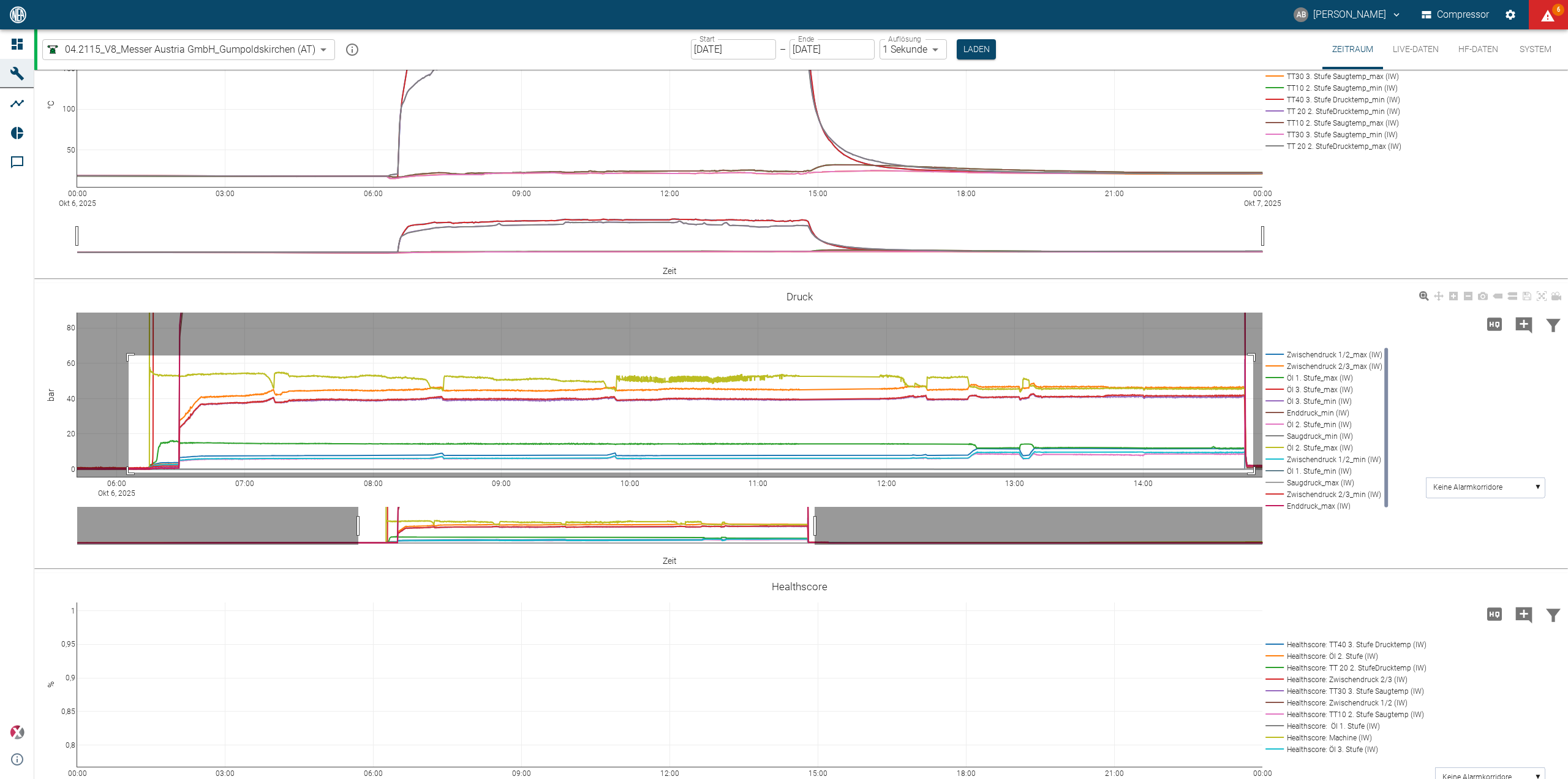
drag, startPoint x: 128, startPoint y: 355, endPoint x: 1416, endPoint y: 416, distance: 1289.4
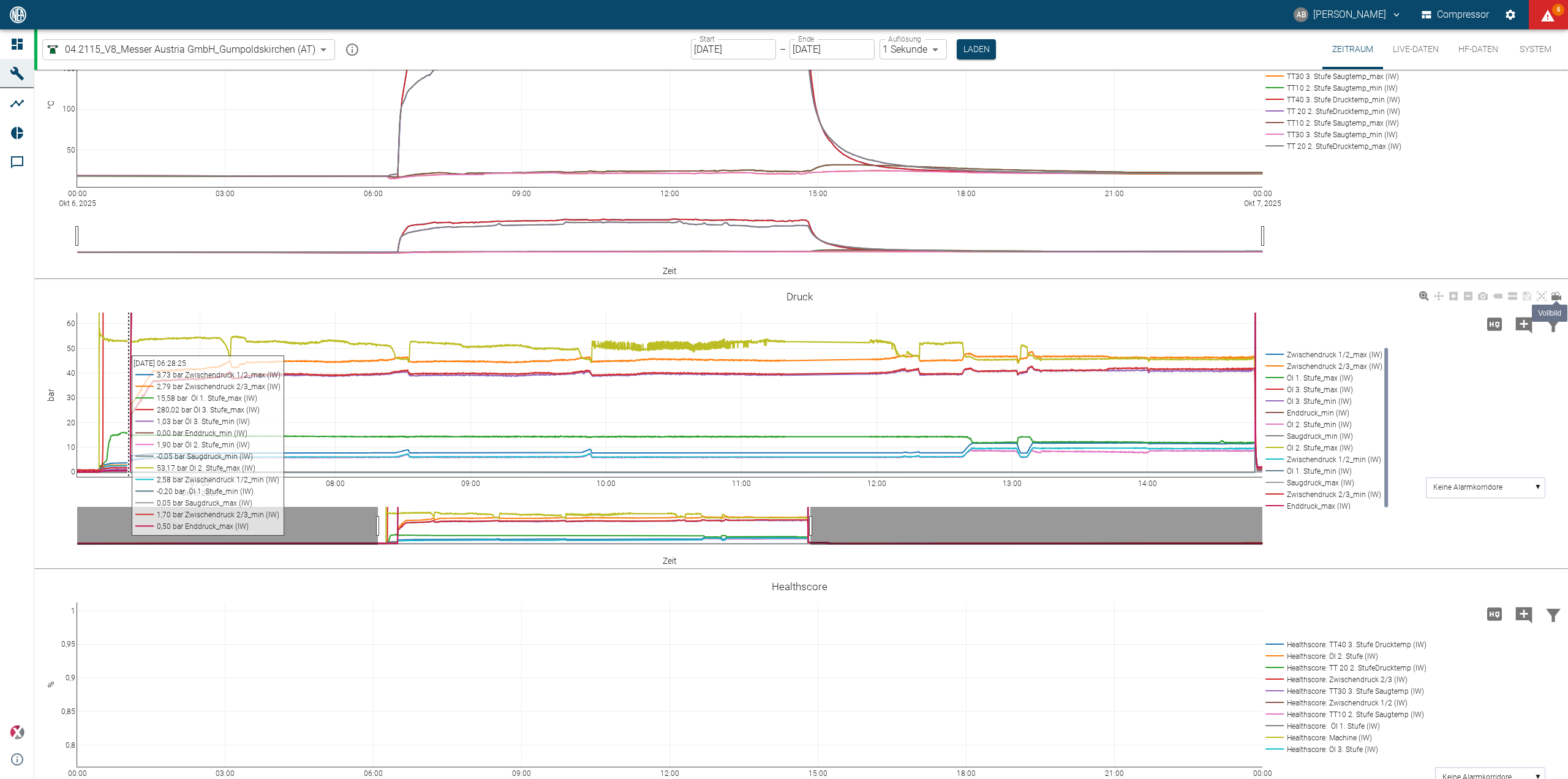
click at [1550, 293] on link at bounding box center [1556, 296] width 14 height 14
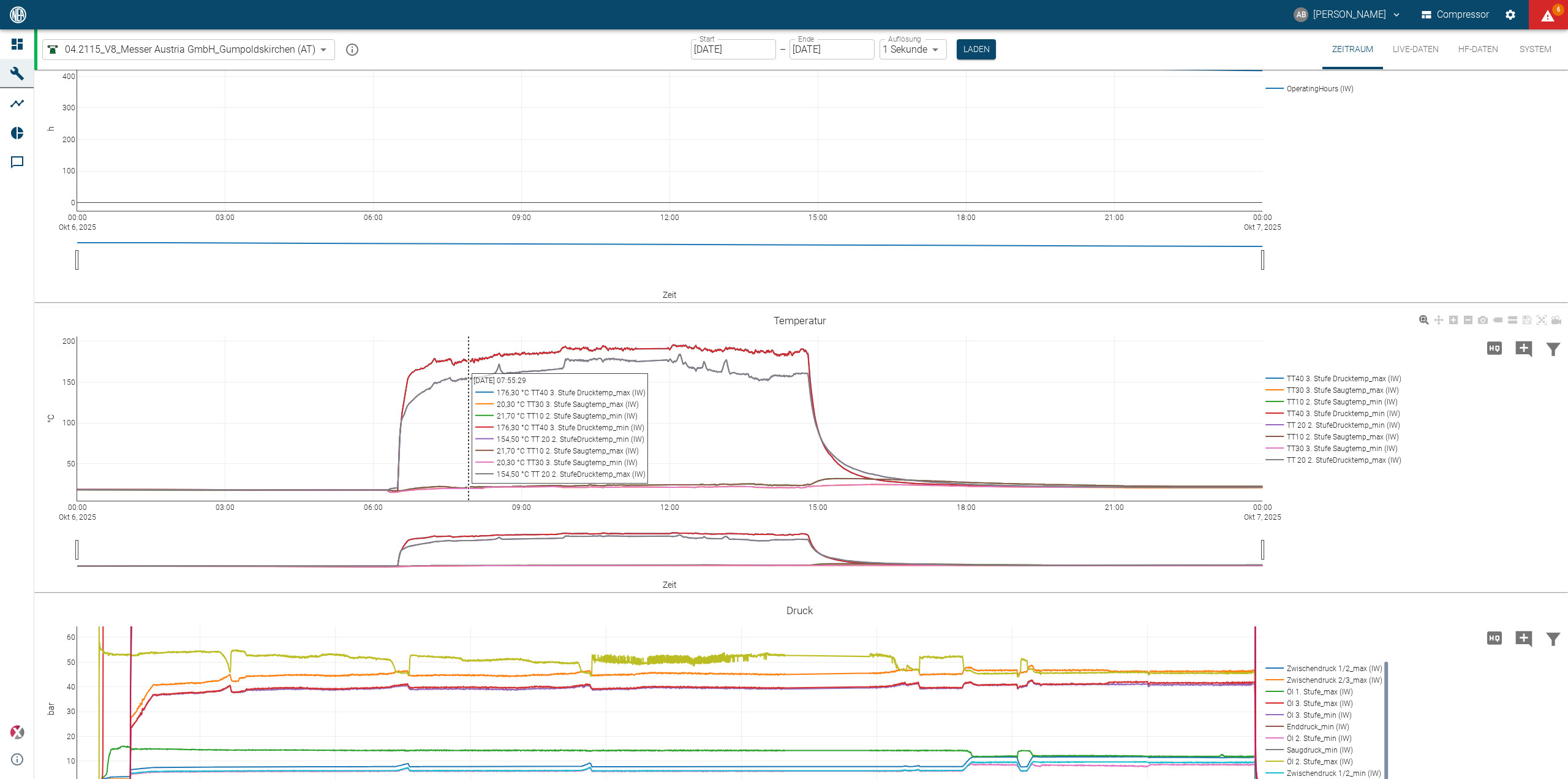
scroll to position [0, 0]
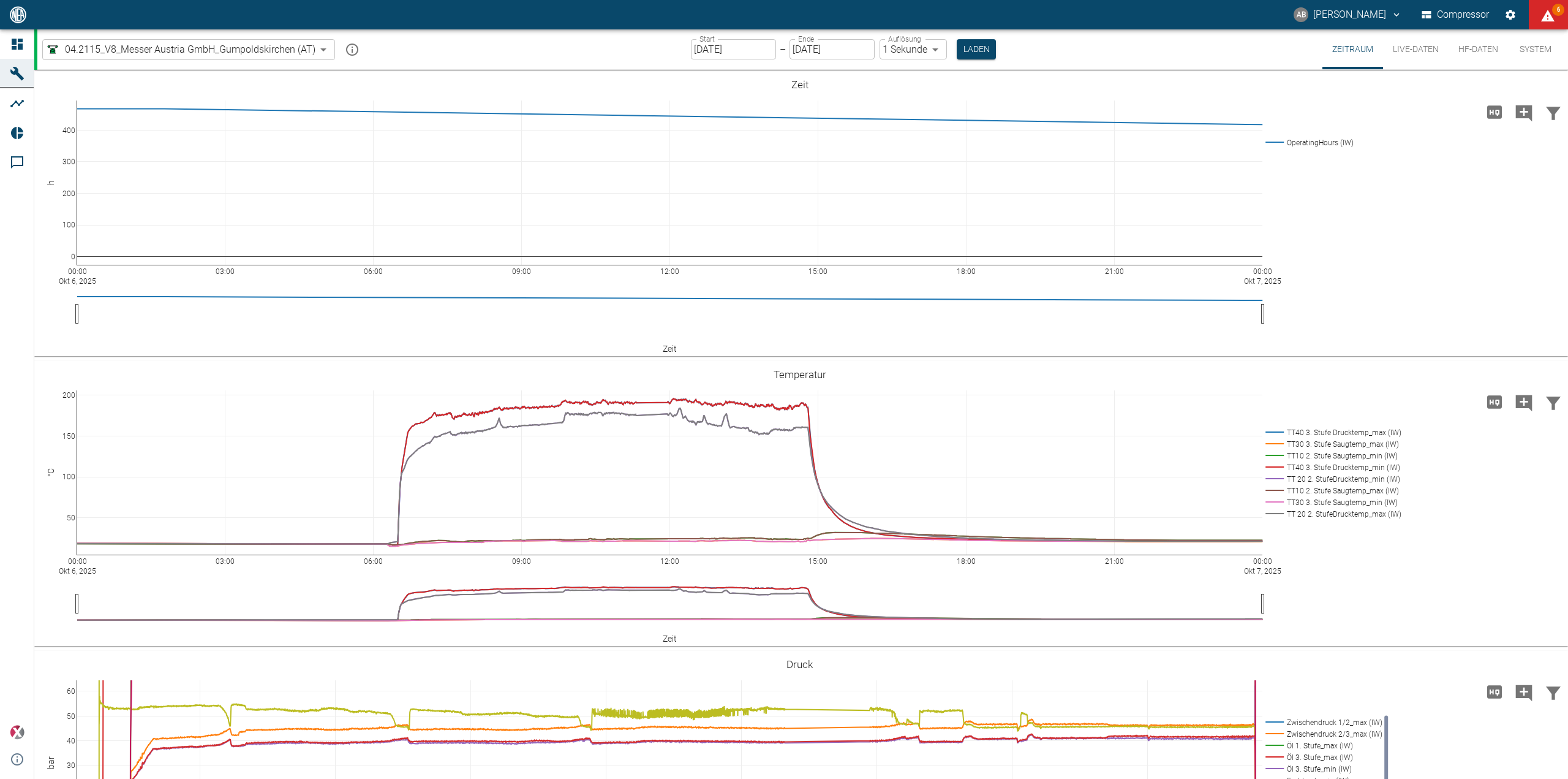
click at [1303, 14] on button "AB [PERSON_NAME]" at bounding box center [1348, 14] width 112 height 22
click at [1362, 23] on span "Ausloggen" at bounding box center [798, 16] width 1521 height 14
